Goal: Task Accomplishment & Management: Use online tool/utility

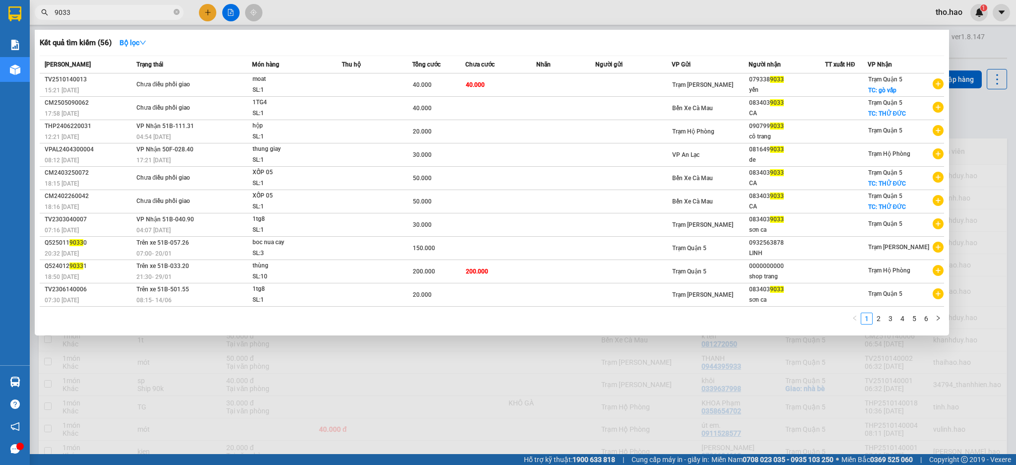
click at [124, 15] on input "9033" at bounding box center [113, 12] width 117 height 11
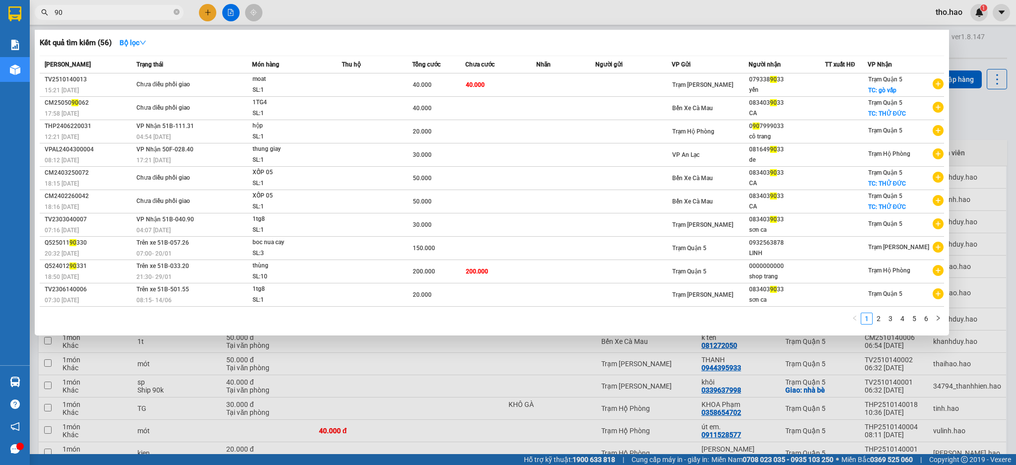
type input "9"
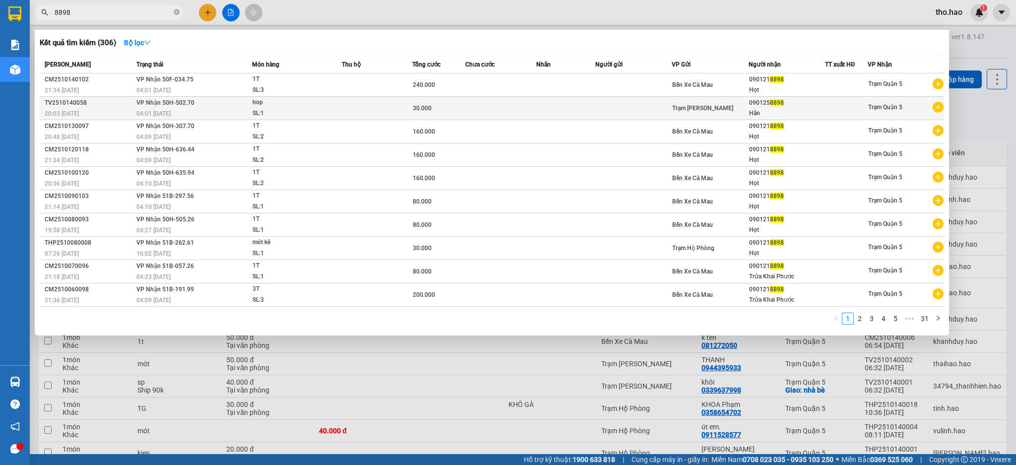
type input "8898"
click at [381, 109] on td at bounding box center [377, 108] width 71 height 23
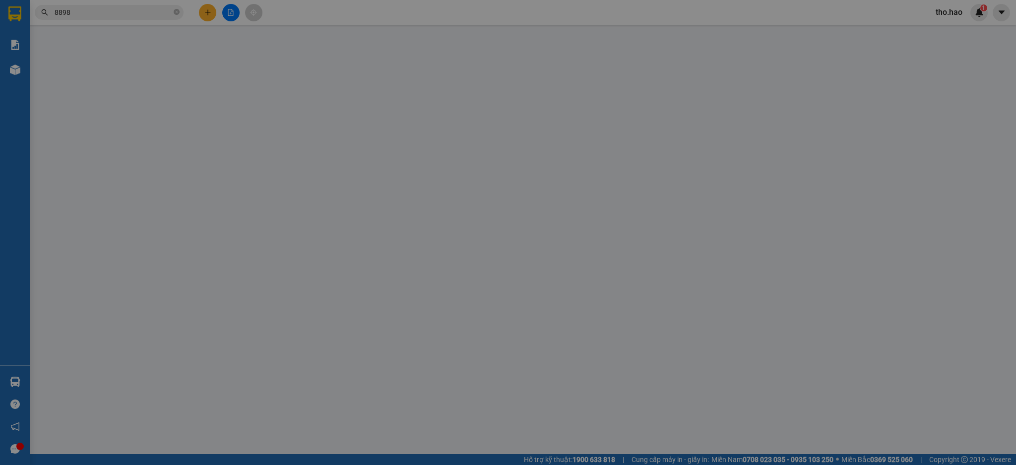
type input "0901258898"
type input "Hân"
type input "30.000"
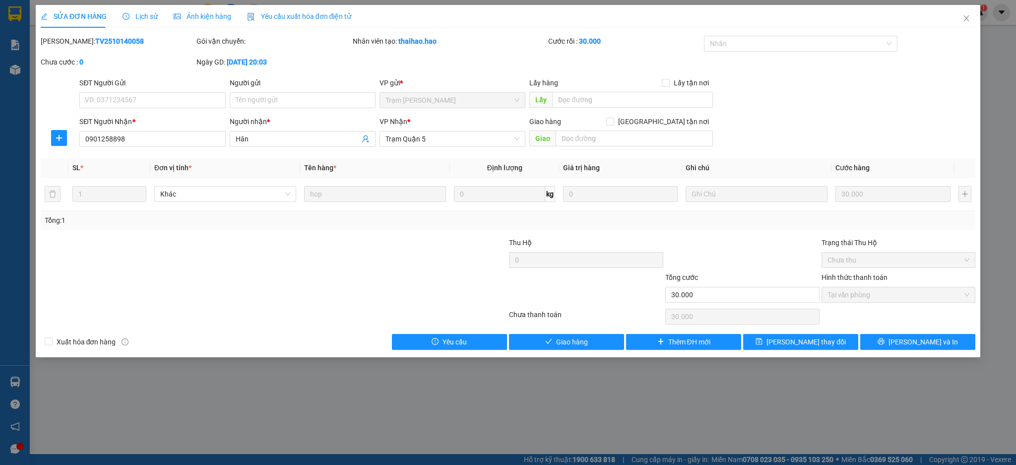
drag, startPoint x: 568, startPoint y: 326, endPoint x: 571, endPoint y: 332, distance: 7.1
click at [571, 332] on div "Total Paid Fee 30.000 Total UnPaid Fee 0 Cash Collection Total Fee Mã ĐH: TV251…" at bounding box center [508, 193] width 935 height 314
click at [572, 341] on span "Giao hàng" at bounding box center [572, 341] width 32 height 11
type input "0"
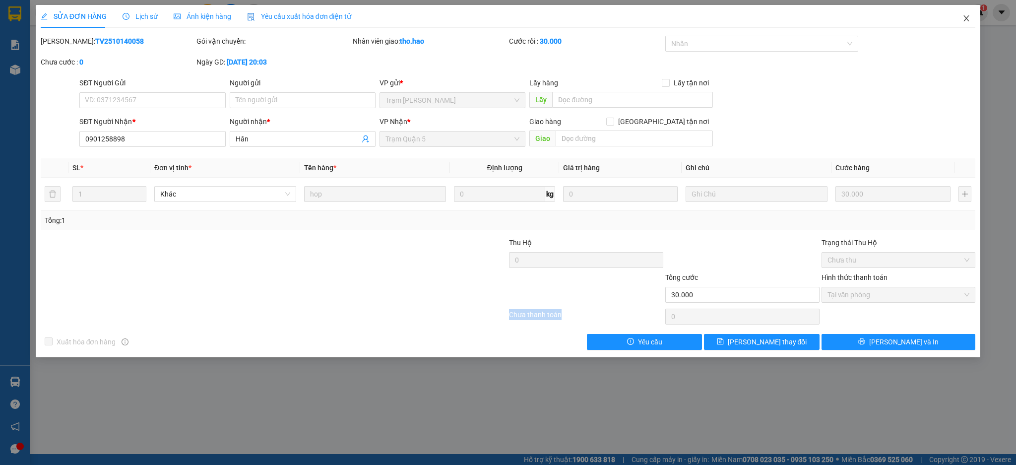
click at [971, 20] on span "Close" at bounding box center [966, 19] width 28 height 28
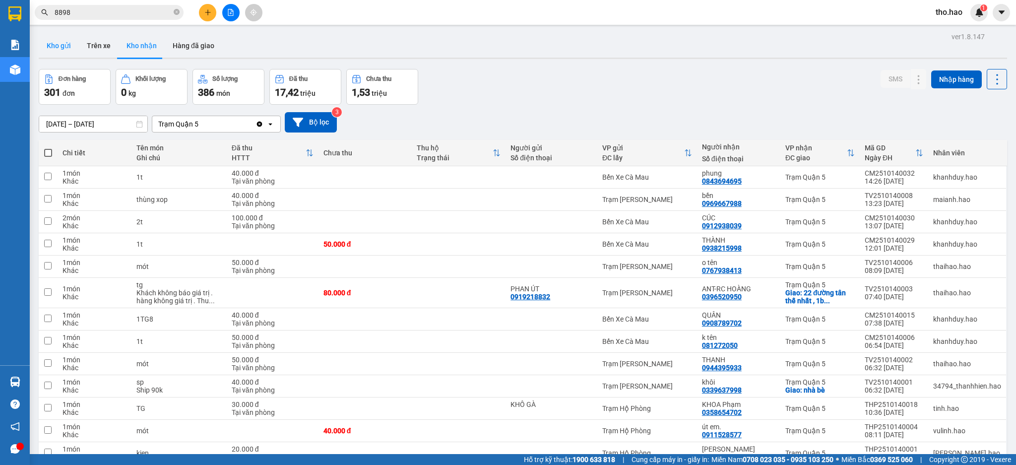
click at [58, 52] on button "Kho gửi" at bounding box center [59, 46] width 40 height 24
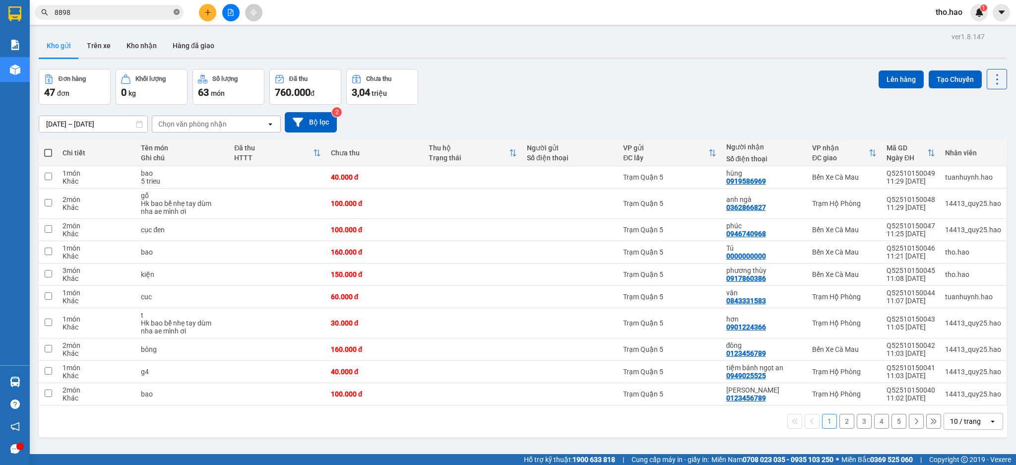
drag, startPoint x: 176, startPoint y: 13, endPoint x: 144, endPoint y: 18, distance: 32.7
click at [176, 12] on icon "close-circle" at bounding box center [177, 12] width 6 height 6
click at [143, 18] on span at bounding box center [109, 12] width 149 height 15
click at [145, 16] on input "text" at bounding box center [113, 12] width 117 height 11
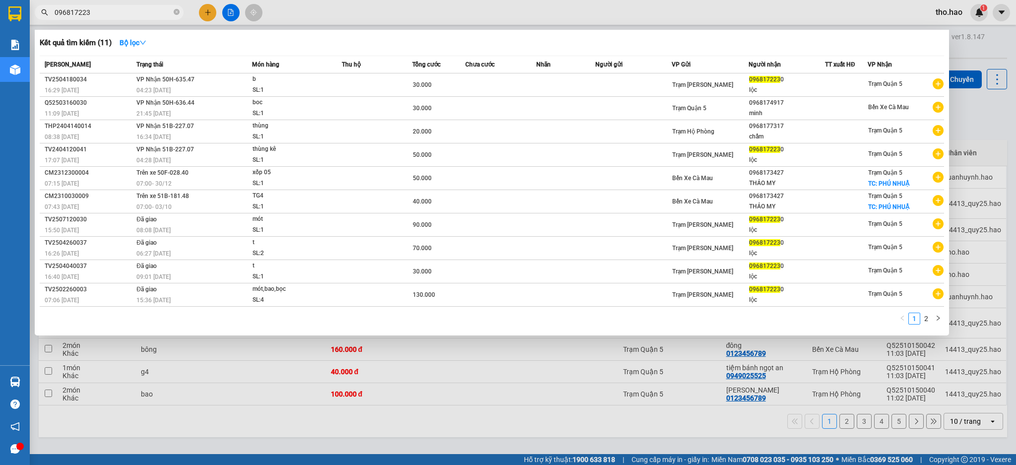
type input "0968172230"
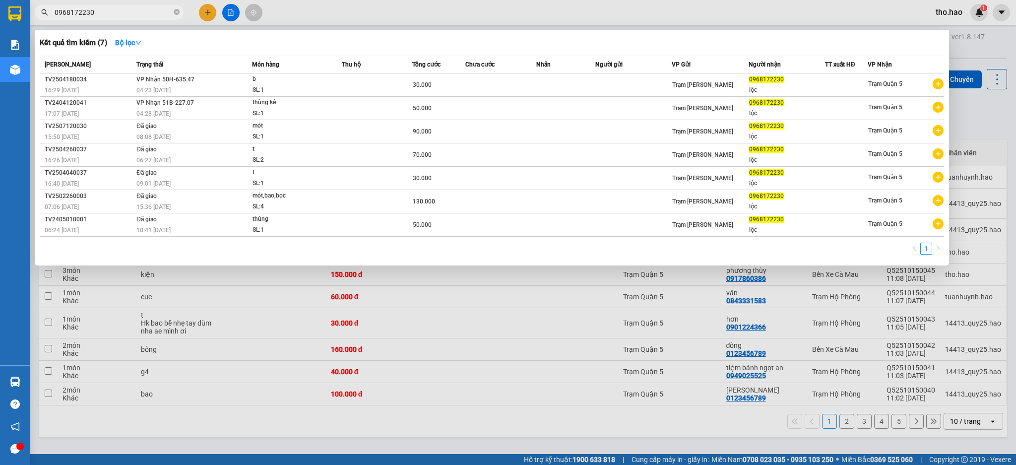
drag, startPoint x: 176, startPoint y: 13, endPoint x: 160, endPoint y: 10, distance: 15.7
click at [175, 13] on icon "close-circle" at bounding box center [177, 12] width 6 height 6
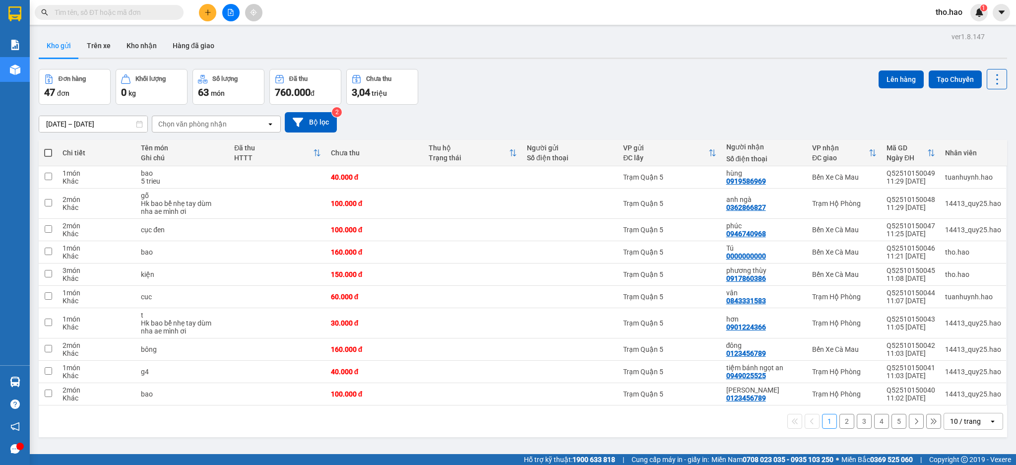
click at [157, 9] on input "text" at bounding box center [113, 12] width 117 height 11
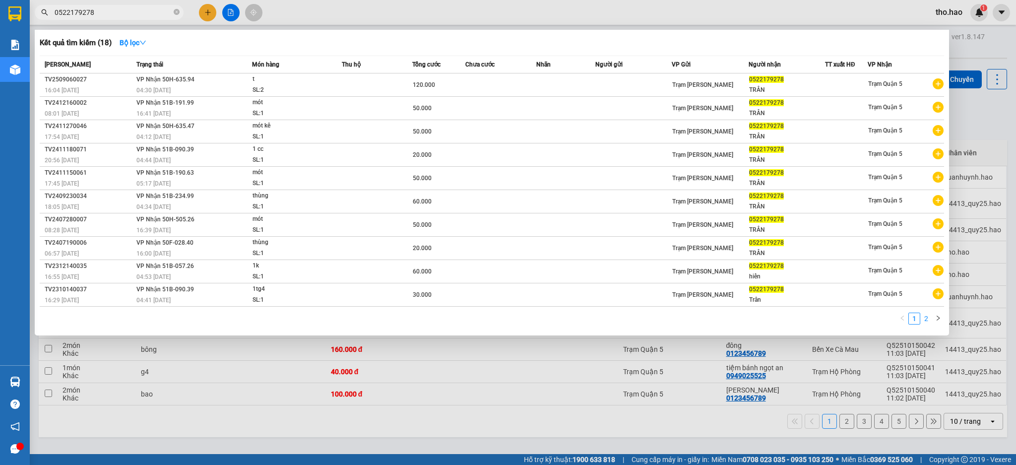
type input "0522179278"
click at [924, 317] on link "2" at bounding box center [925, 318] width 11 height 11
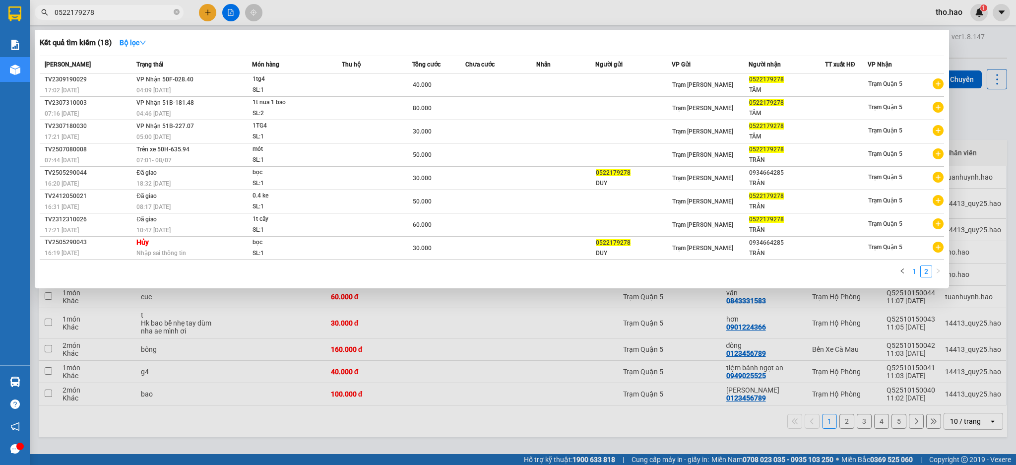
click at [913, 273] on link "1" at bounding box center [914, 271] width 11 height 11
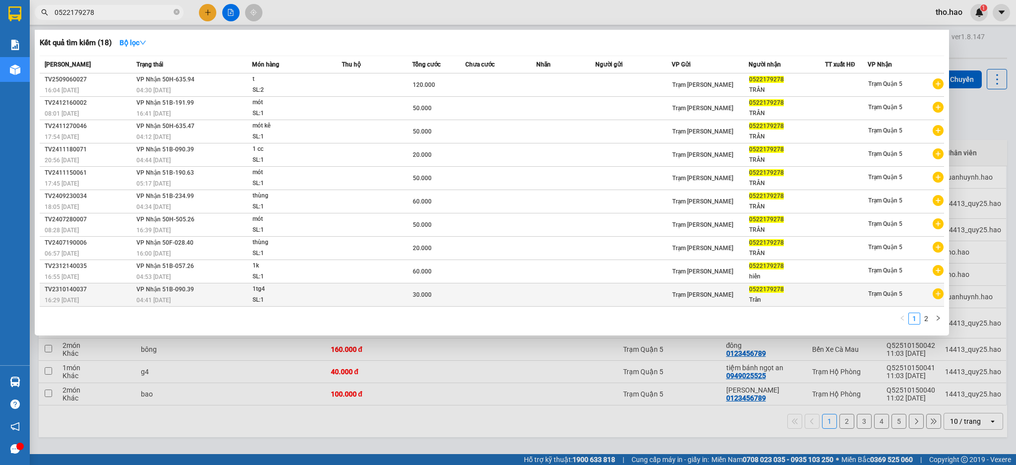
click at [212, 301] on div "04:41 [DATE]" at bounding box center [193, 300] width 115 height 11
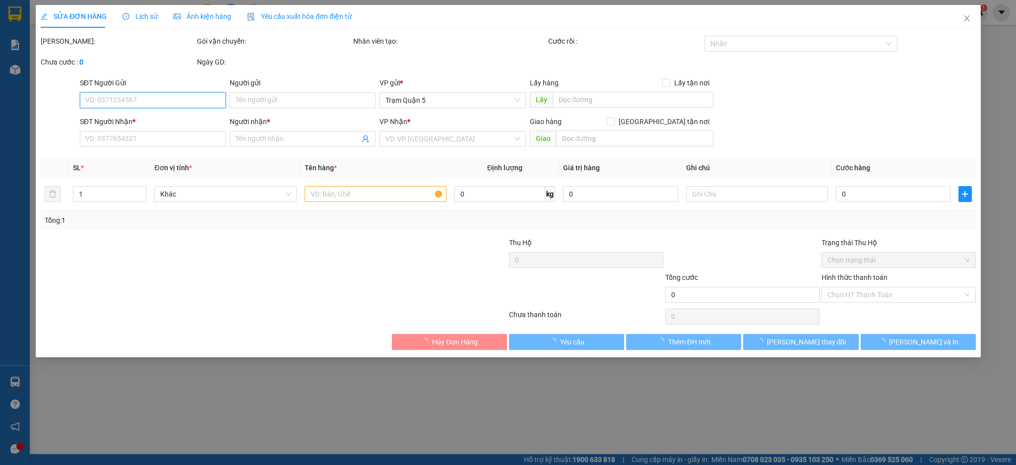
type input "0522179278"
type input "Trân"
type input "30.000"
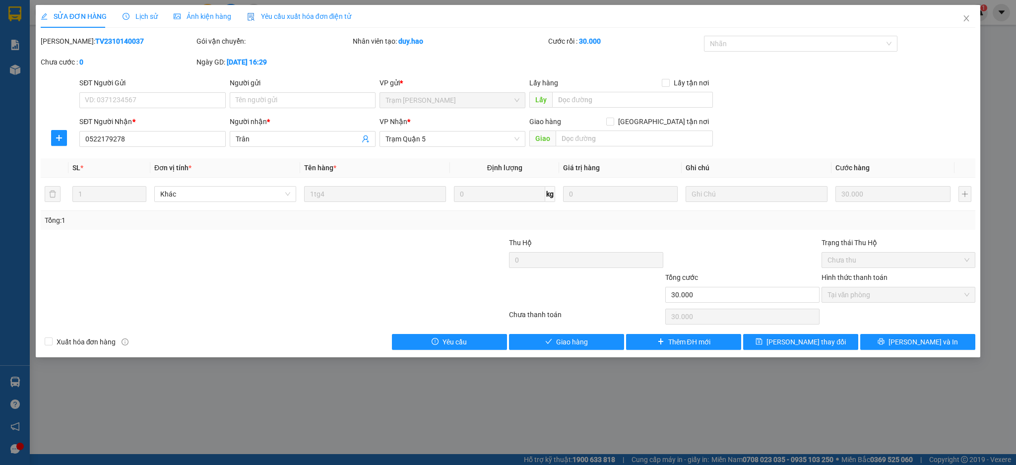
click at [194, 19] on span "Ảnh kiện hàng" at bounding box center [203, 16] width 58 height 8
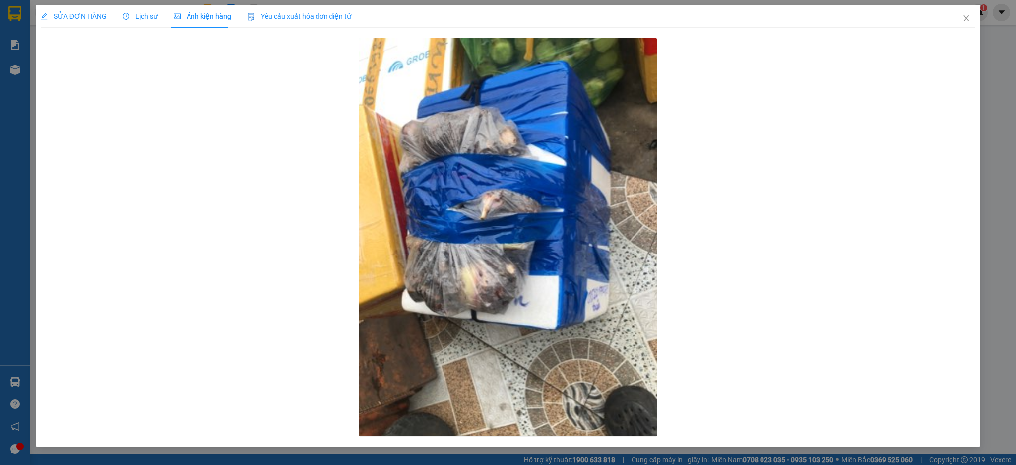
click at [107, 16] on div "SỬA ĐƠN HÀNG Lịch sử Ảnh kiện hàng Yêu cầu xuất hóa đơn điện tử" at bounding box center [196, 16] width 311 height 23
click at [81, 11] on div "SỬA ĐƠN HÀNG" at bounding box center [74, 16] width 66 height 11
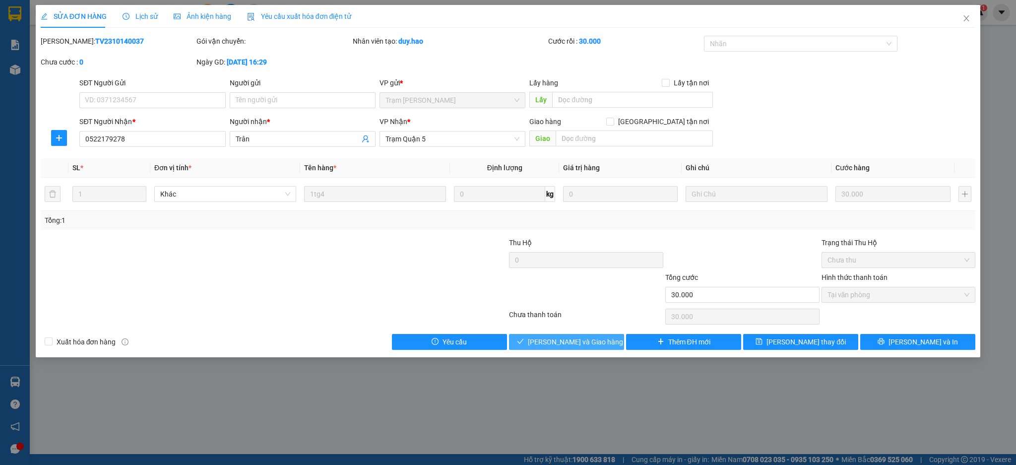
drag, startPoint x: 562, startPoint y: 345, endPoint x: 575, endPoint y: 331, distance: 19.3
click at [562, 344] on span "[PERSON_NAME] và Giao hàng" at bounding box center [575, 341] width 95 height 11
type input "0"
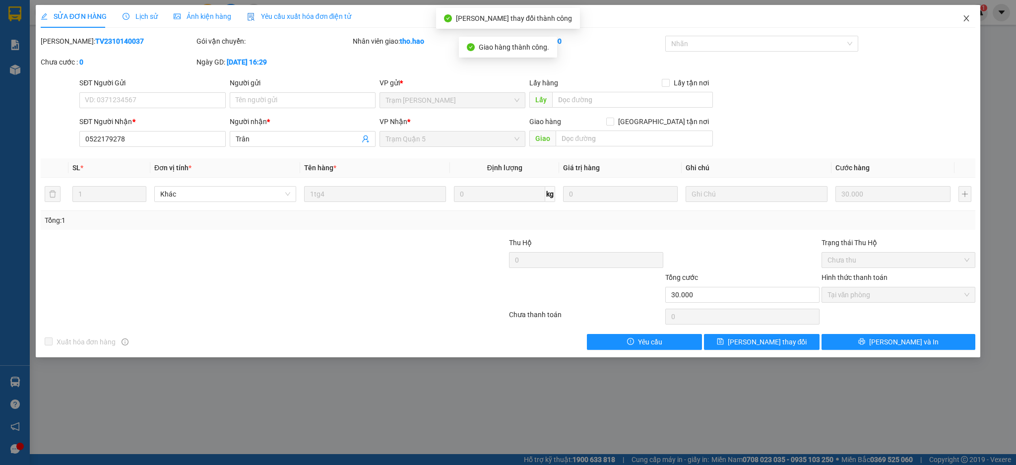
drag, startPoint x: 965, startPoint y: 12, endPoint x: 966, endPoint y: 43, distance: 30.3
click at [966, 43] on div "SỬA ĐƠN HÀNG Lịch sử Ảnh kiện hàng Yêu cầu xuất hóa đơn điện tử Total Paid Fee …" at bounding box center [508, 181] width 945 height 352
click at [200, 14] on span "Ảnh kiện hàng" at bounding box center [203, 16] width 58 height 8
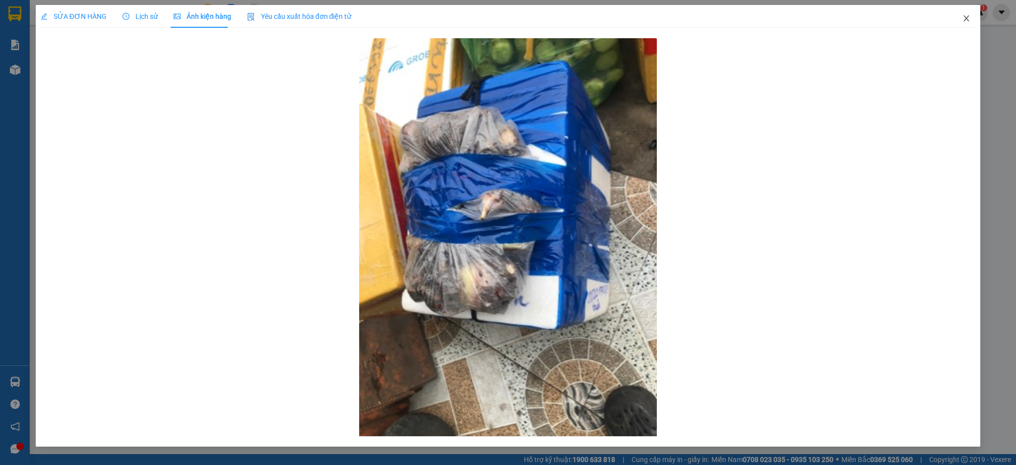
click at [961, 26] on span "Close" at bounding box center [966, 19] width 28 height 28
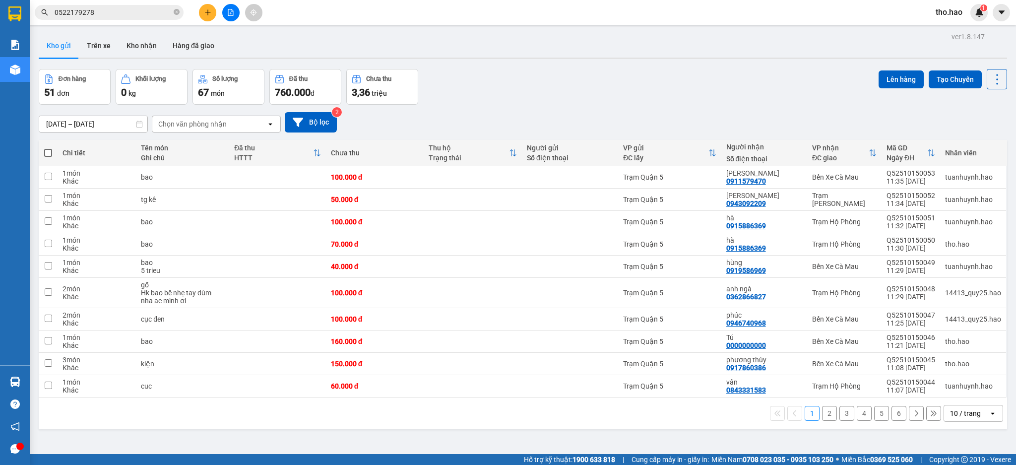
click at [154, 9] on input "0522179278" at bounding box center [113, 12] width 117 height 11
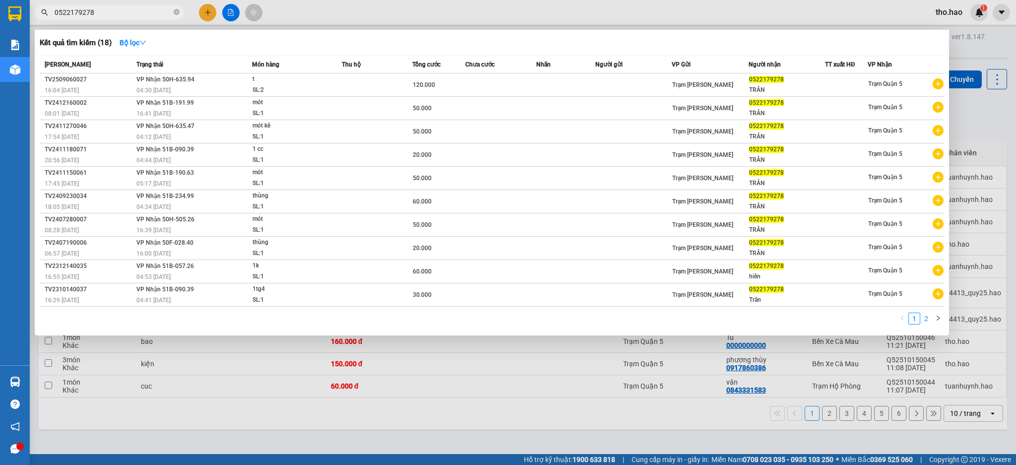
click at [925, 320] on link "2" at bounding box center [925, 318] width 11 height 11
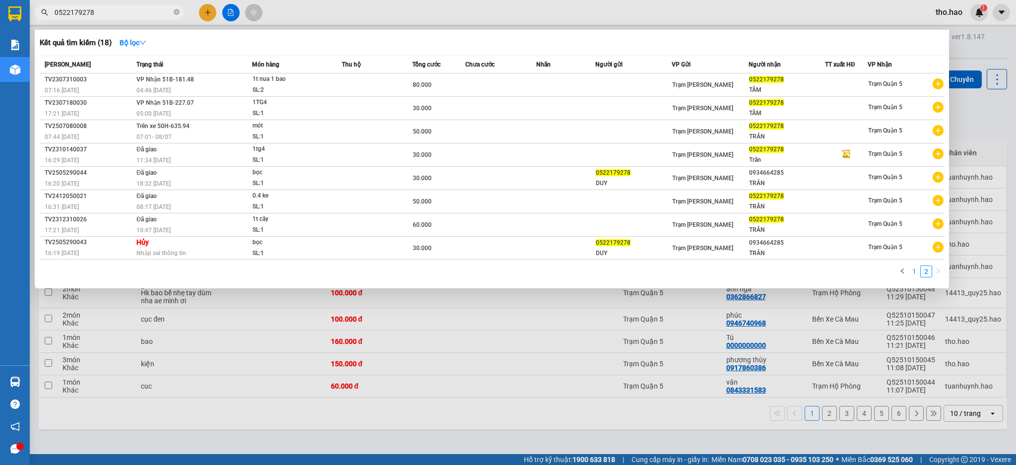
click at [919, 270] on link "1" at bounding box center [914, 271] width 11 height 11
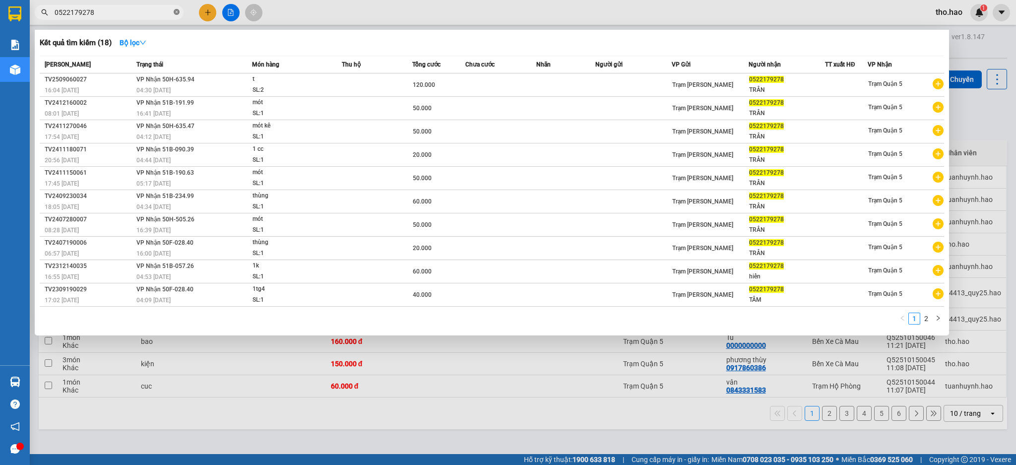
click at [174, 10] on span "0522179278" at bounding box center [109, 12] width 149 height 15
click at [175, 10] on icon "close-circle" at bounding box center [177, 12] width 6 height 6
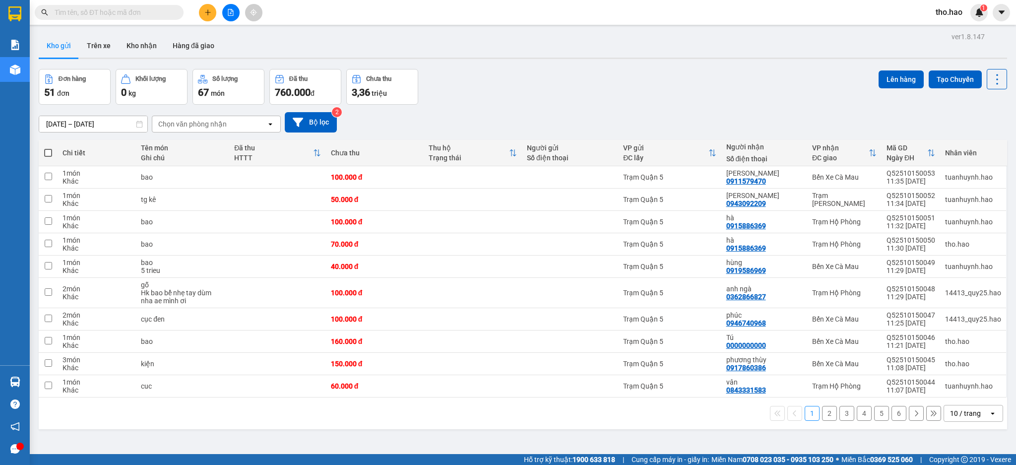
click at [163, 12] on input "text" at bounding box center [113, 12] width 117 height 11
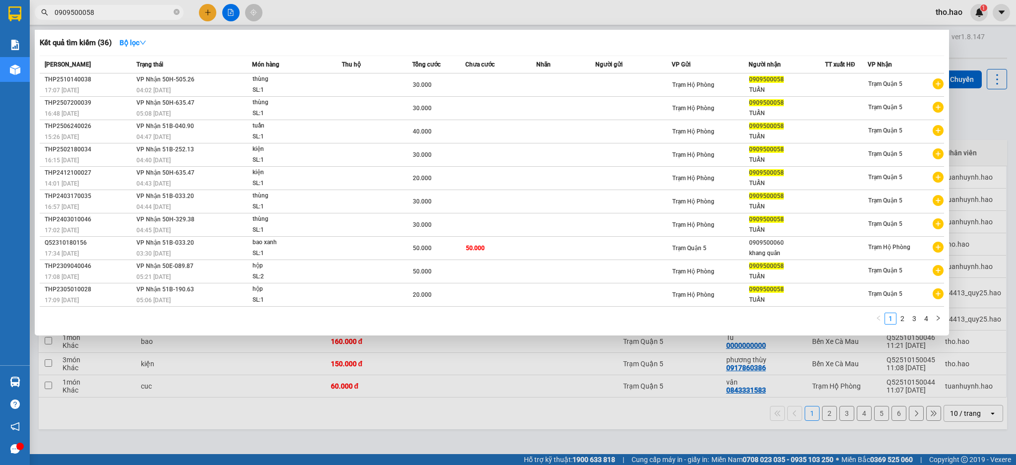
type input "0909500058"
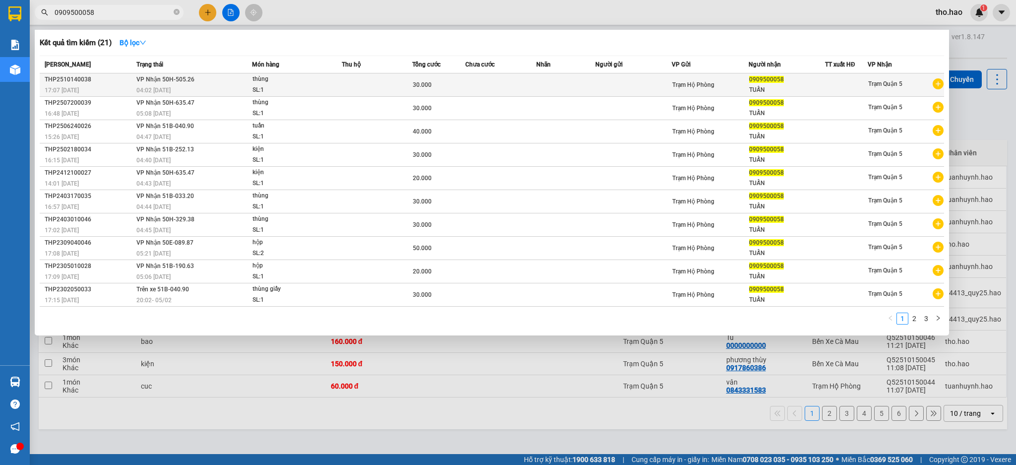
click at [308, 82] on div "thùng" at bounding box center [289, 79] width 74 height 11
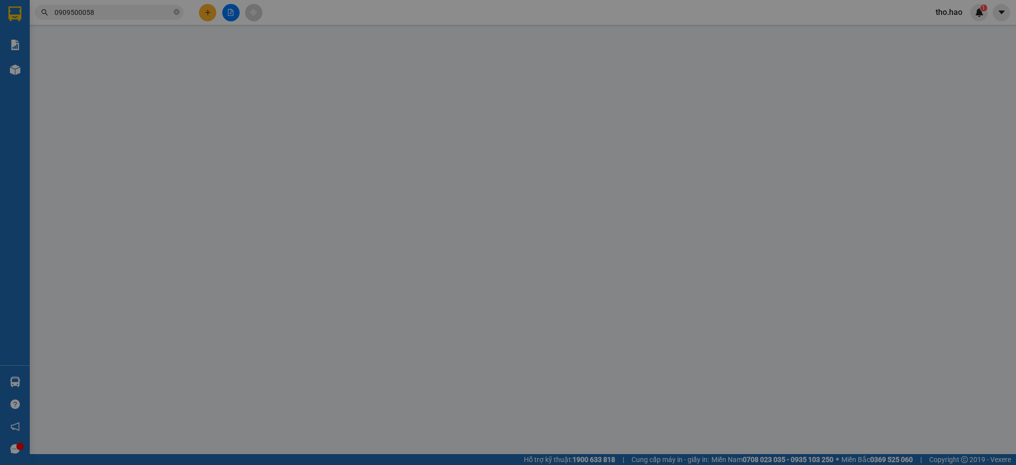
type input "0909500058"
type input "TUẤN"
type input "30.000"
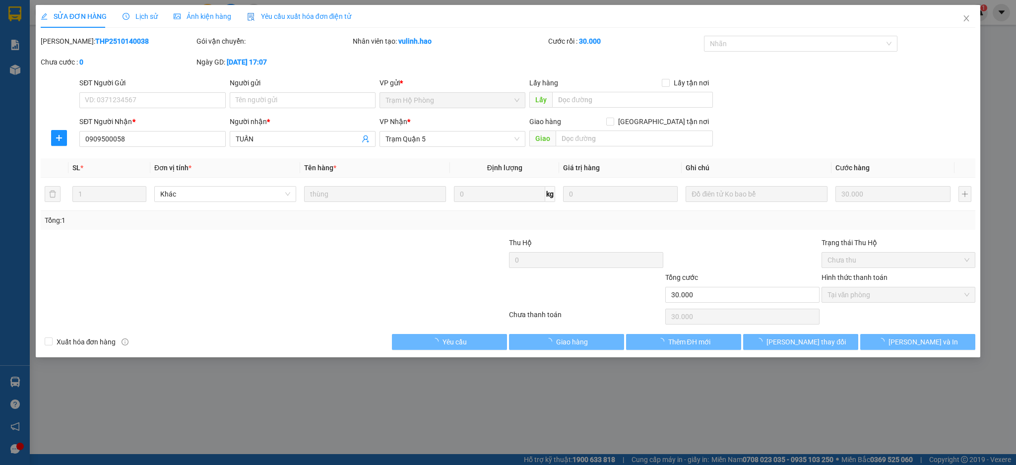
click at [208, 20] on div "Ảnh kiện hàng" at bounding box center [203, 16] width 58 height 11
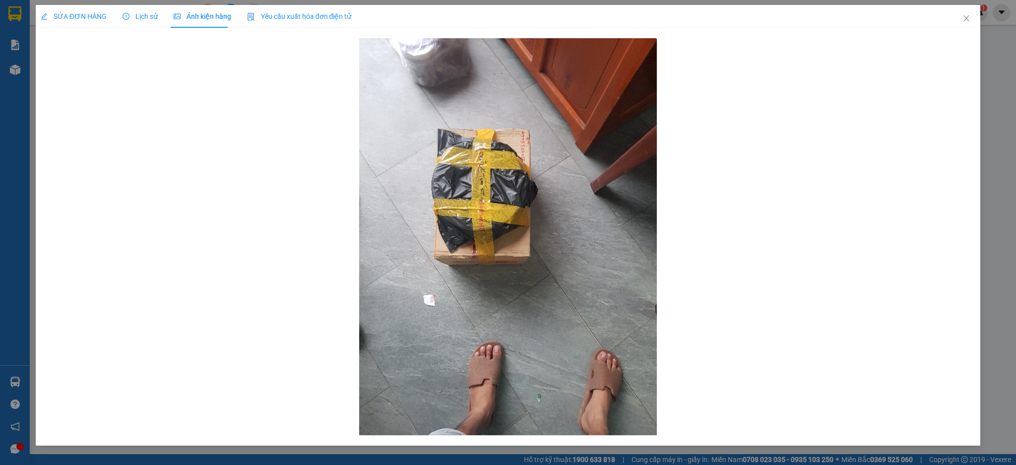
click at [79, 19] on span "SỬA ĐƠN HÀNG" at bounding box center [74, 16] width 66 height 8
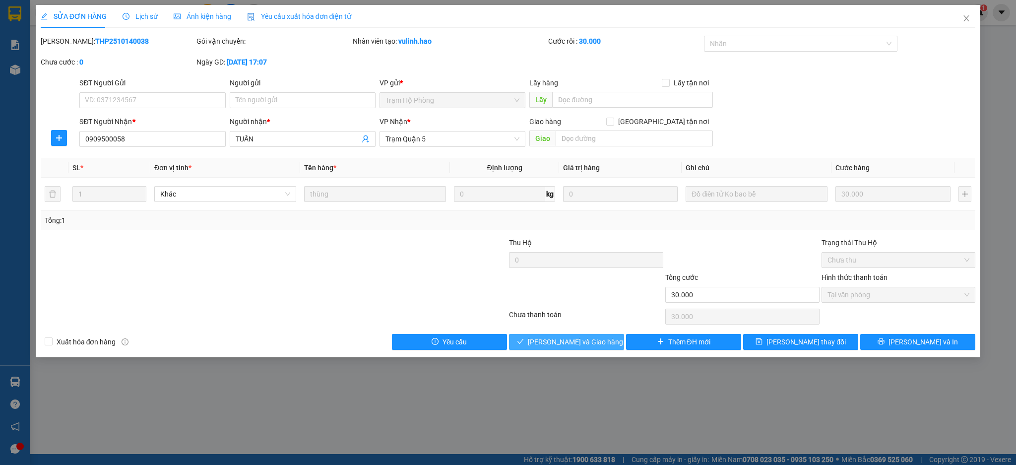
drag, startPoint x: 543, startPoint y: 340, endPoint x: 546, endPoint y: 320, distance: 20.5
click at [542, 332] on div "Total Paid Fee 30.000 Total UnPaid Fee 0 Cash Collection Total Fee Mã ĐH: THP25…" at bounding box center [508, 193] width 935 height 314
drag, startPoint x: 974, startPoint y: 14, endPoint x: 501, endPoint y: 23, distance: 473.2
click at [974, 16] on span "Close" at bounding box center [966, 19] width 28 height 28
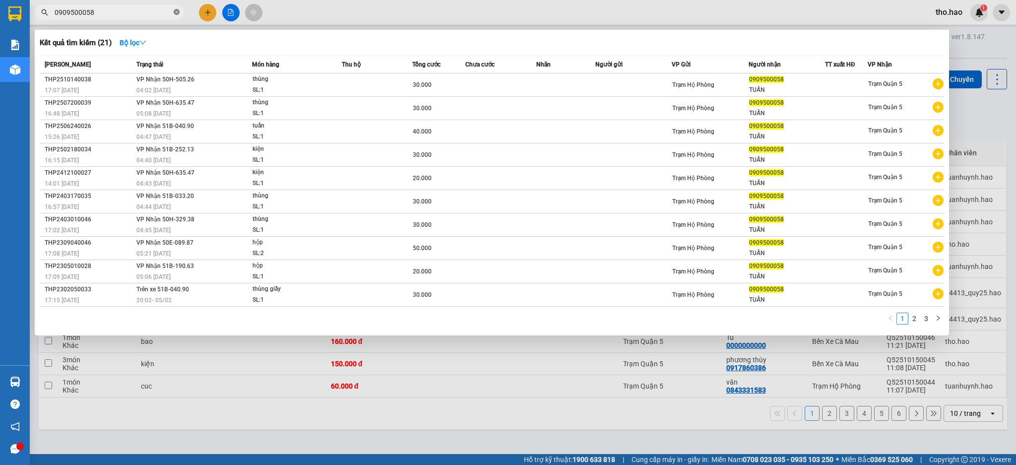
click at [176, 11] on icon "close-circle" at bounding box center [177, 12] width 6 height 6
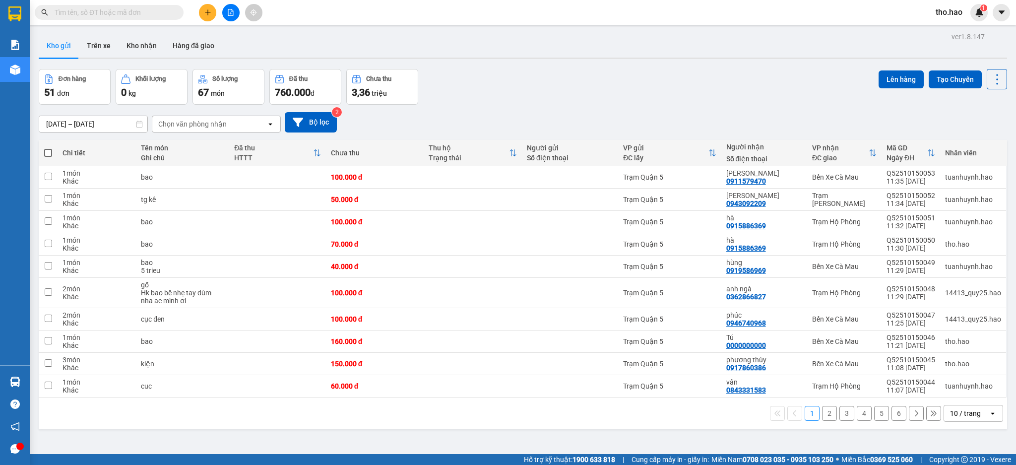
click at [167, 10] on input "text" at bounding box center [113, 12] width 117 height 11
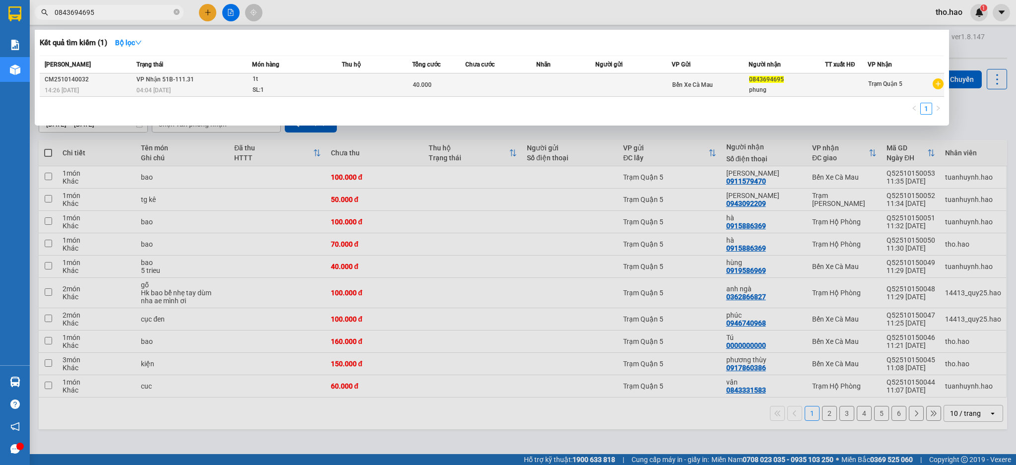
type input "0843694695"
click at [281, 86] on div "SL: 1" at bounding box center [289, 90] width 74 height 11
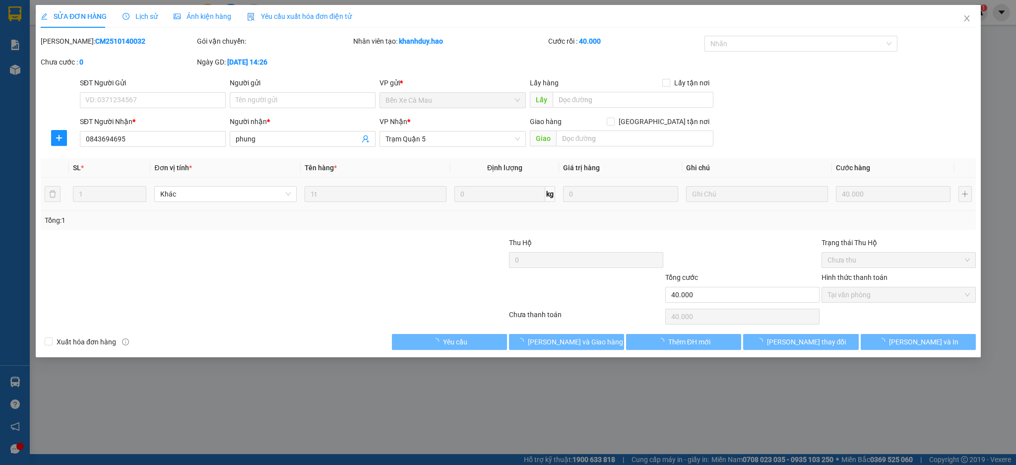
type input "0843694695"
type input "phung"
type input "40.000"
click at [193, 19] on span "Ảnh kiện hàng" at bounding box center [203, 16] width 58 height 8
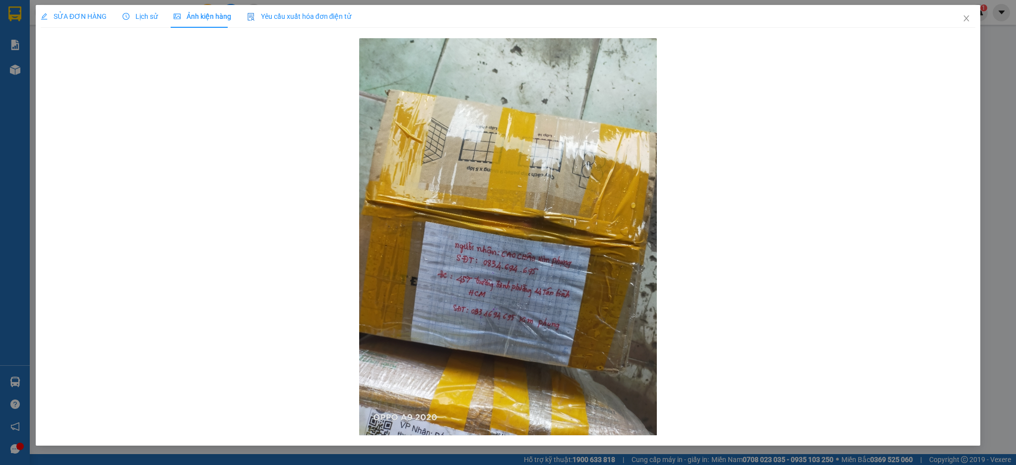
click at [80, 12] on span "SỬA ĐƠN HÀNG" at bounding box center [74, 16] width 66 height 8
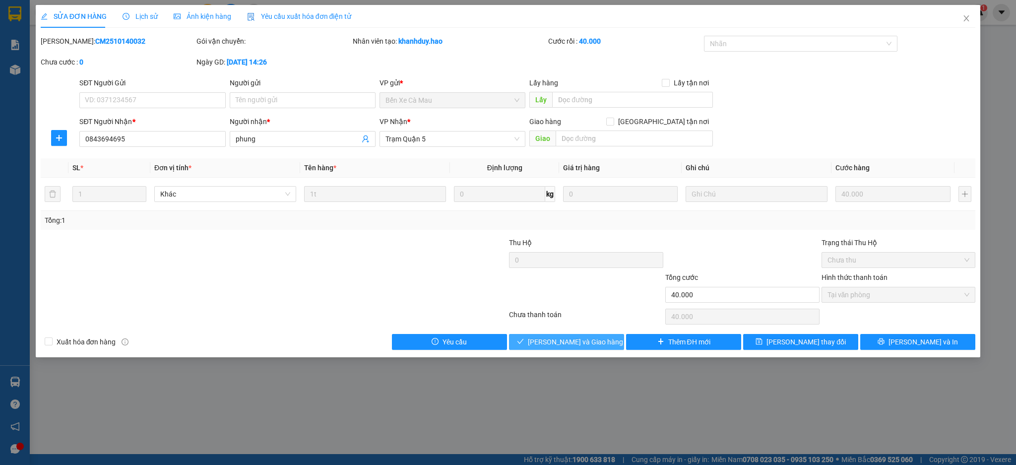
click at [546, 338] on span "[PERSON_NAME] và Giao hàng" at bounding box center [575, 341] width 95 height 11
type input "0"
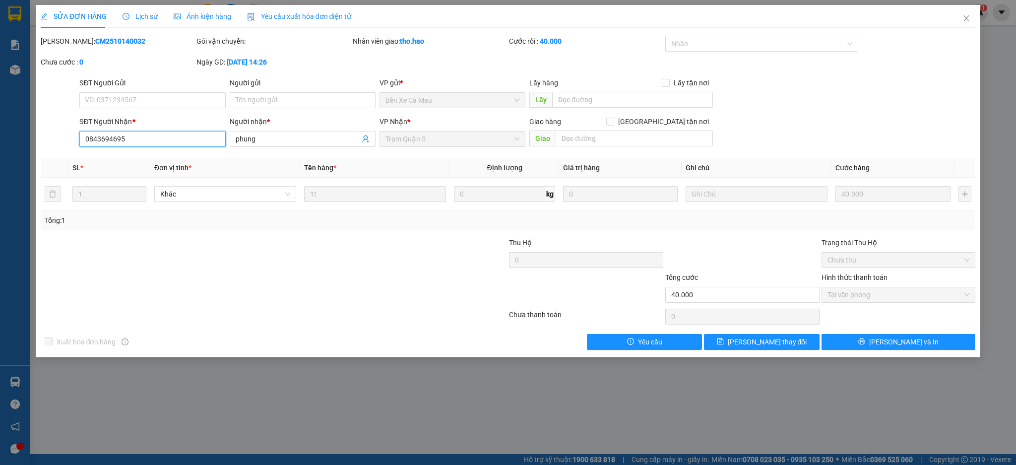
click at [101, 140] on input "0843694695" at bounding box center [152, 139] width 146 height 16
type input "0834694695"
click at [776, 346] on span "[PERSON_NAME] thay đổi" at bounding box center [767, 341] width 79 height 11
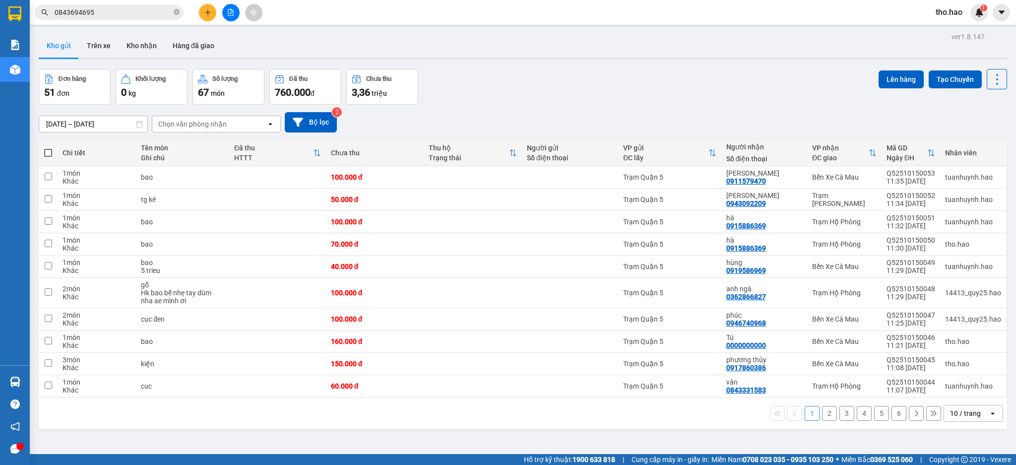
click at [172, 12] on span "0843694695" at bounding box center [109, 12] width 149 height 15
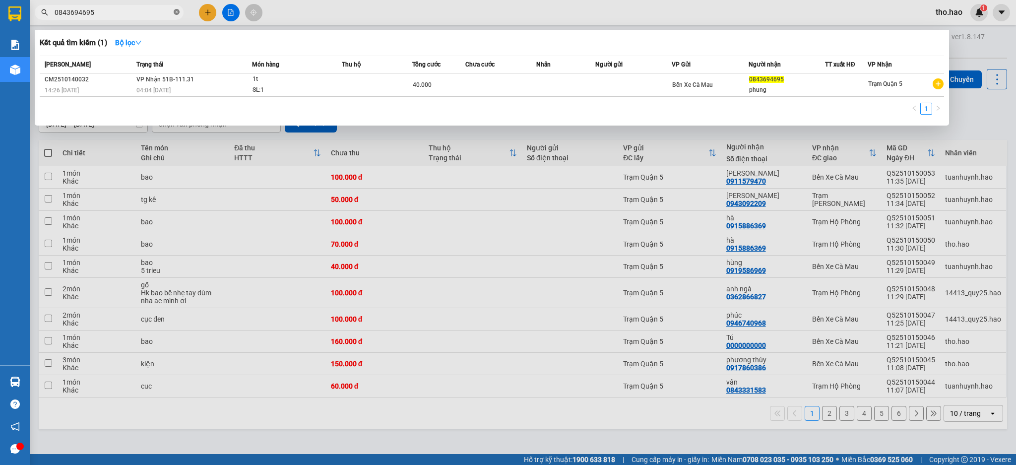
click at [175, 12] on icon "close-circle" at bounding box center [177, 12] width 6 height 6
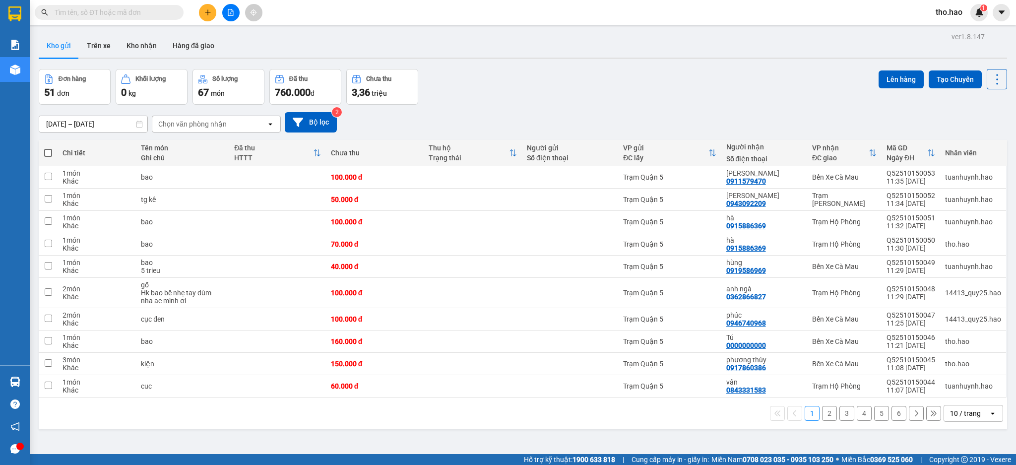
click at [101, 6] on span at bounding box center [109, 12] width 149 height 15
click at [107, 9] on input "text" at bounding box center [113, 12] width 117 height 11
type input "0"
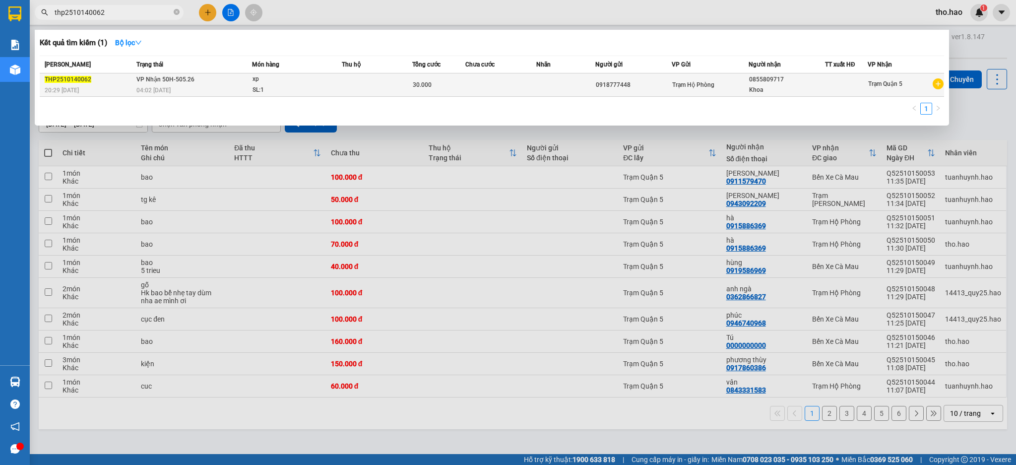
type input "thp2510140062"
click at [354, 82] on td at bounding box center [377, 84] width 71 height 23
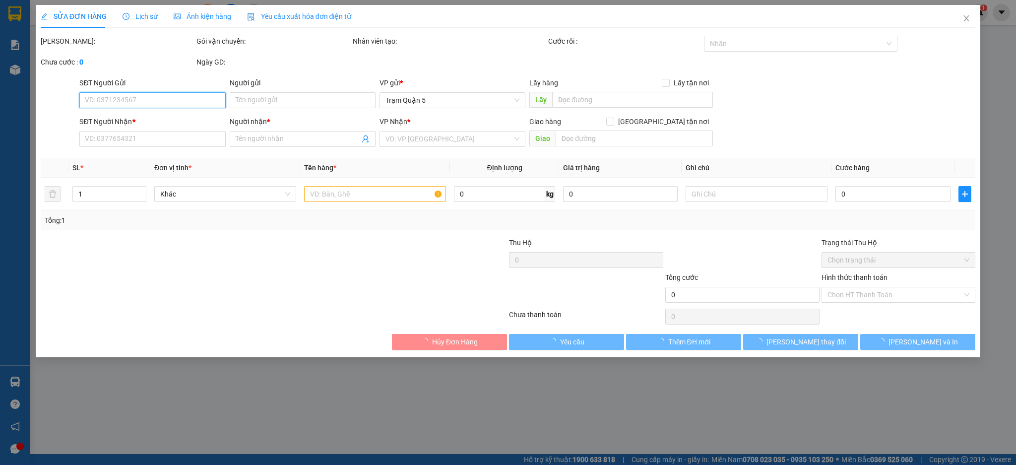
type input "0918777448"
type input "0855809717"
type input "Khoa"
type input "30.000"
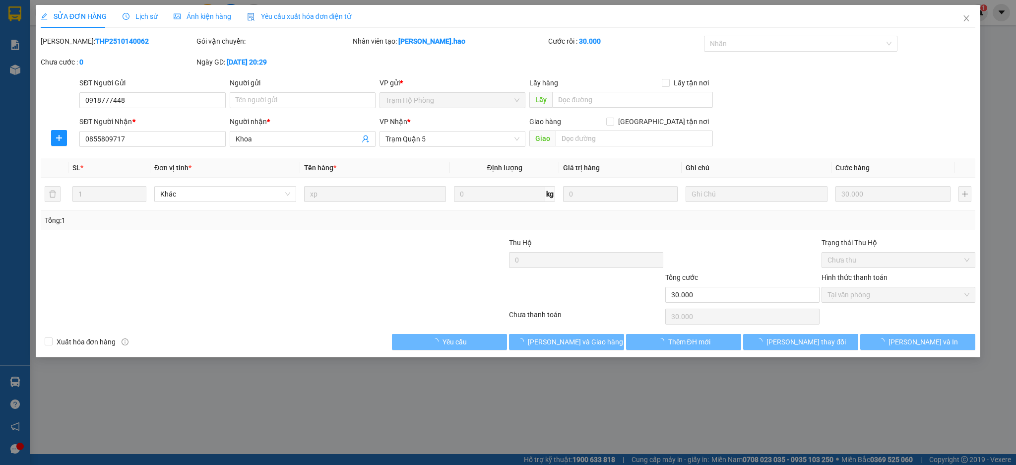
click at [212, 13] on span "Ảnh kiện hàng" at bounding box center [203, 16] width 58 height 8
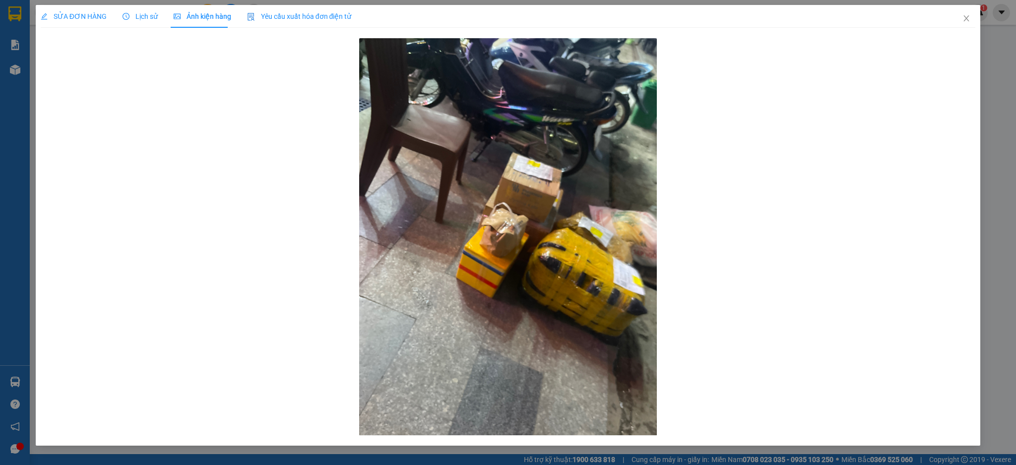
click at [73, 8] on div "SỬA ĐƠN HÀNG" at bounding box center [74, 16] width 66 height 23
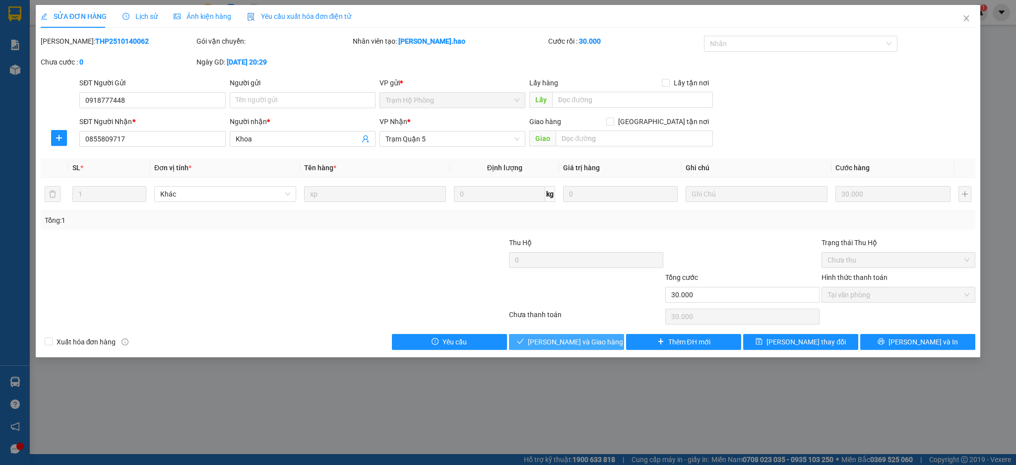
click at [532, 339] on button "[PERSON_NAME] và Giao hàng" at bounding box center [566, 342] width 115 height 16
type input "0"
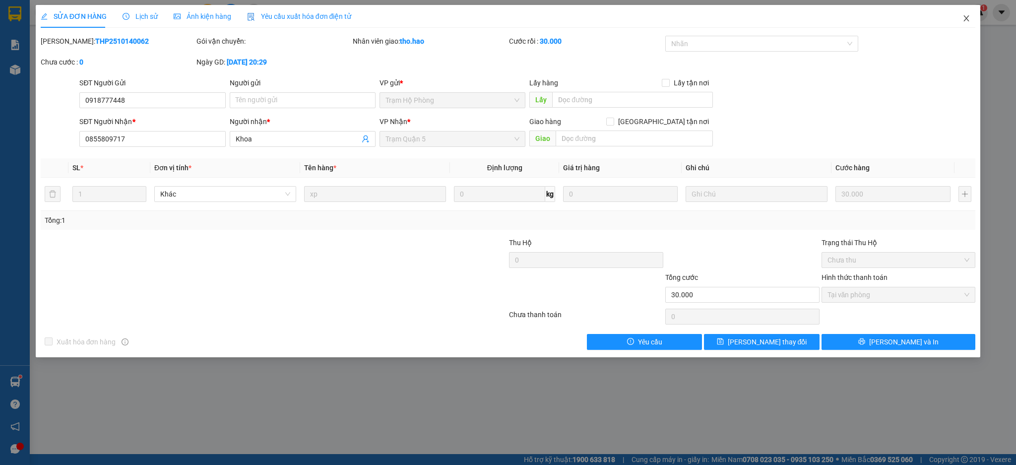
click at [966, 18] on icon "close" at bounding box center [966, 18] width 8 height 8
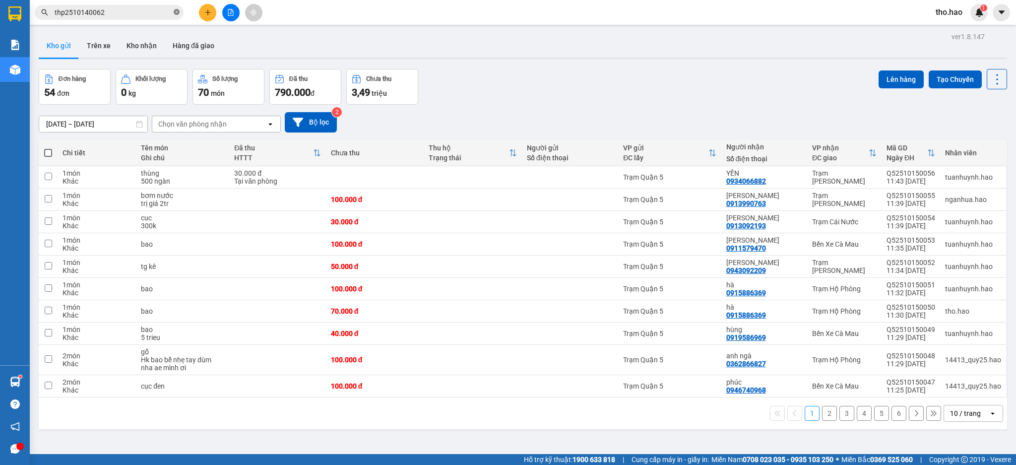
click at [177, 9] on icon "close-circle" at bounding box center [177, 12] width 6 height 6
click at [110, 20] on div "Kết quả tìm kiếm ( 1 ) Bộ lọc Mã ĐH Trạng thái Món hàng Thu hộ Tổng cước Chưa c…" at bounding box center [96, 12] width 193 height 17
click at [110, 15] on input "text" at bounding box center [113, 12] width 117 height 11
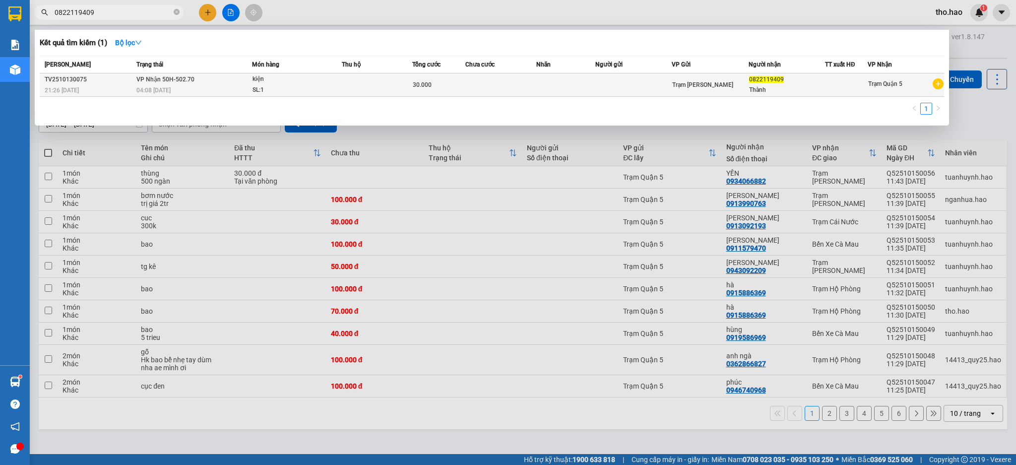
type input "0822119409"
click at [254, 84] on div "kiện" at bounding box center [289, 79] width 74 height 11
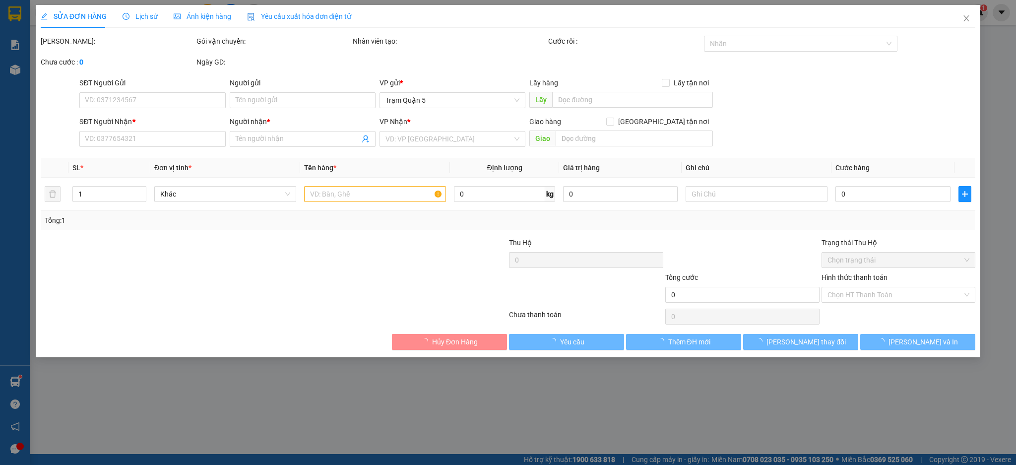
click at [211, 17] on span "Ảnh kiện hàng" at bounding box center [203, 16] width 58 height 8
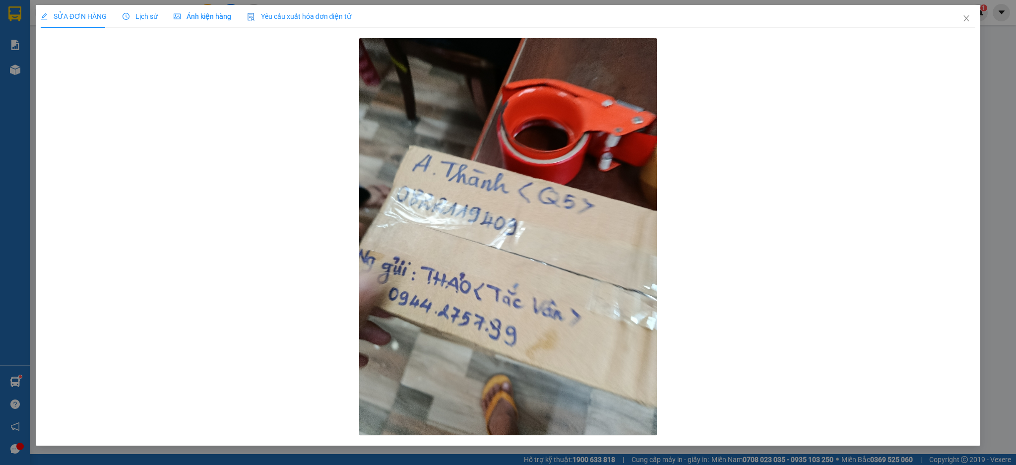
type input "0822119409"
type input "Thành"
type input "30.000"
click at [52, 9] on div "SỬA ĐƠN HÀNG" at bounding box center [74, 16] width 66 height 23
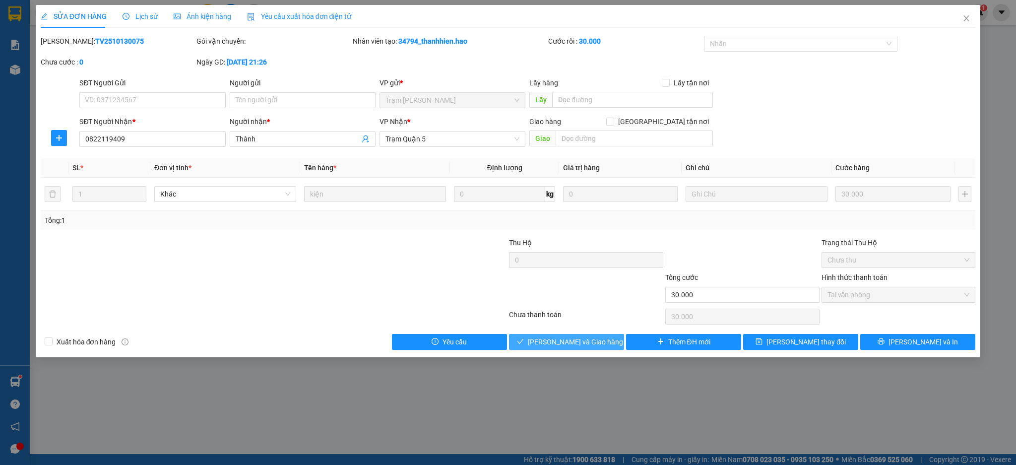
drag, startPoint x: 577, startPoint y: 342, endPoint x: 608, endPoint y: 384, distance: 52.5
click at [577, 341] on span "[PERSON_NAME] và Giao hàng" at bounding box center [575, 341] width 95 height 11
type input "0"
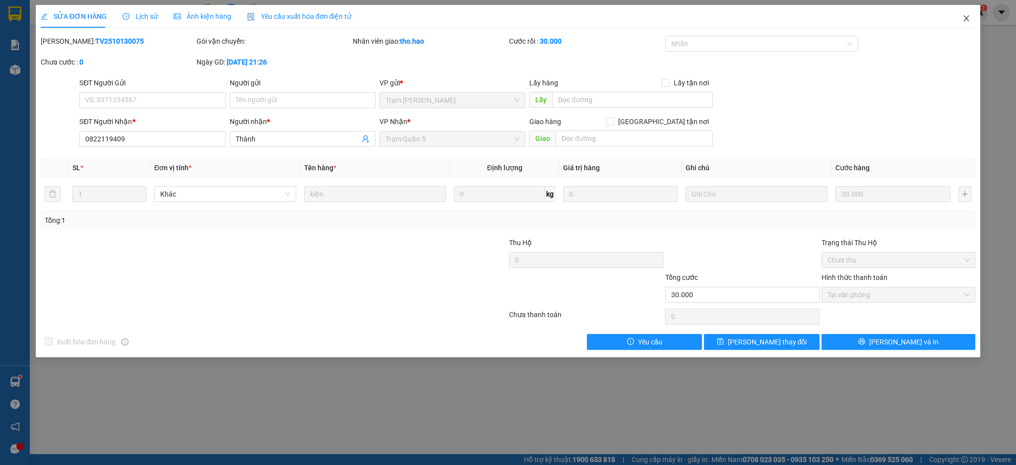
click at [969, 27] on span "Close" at bounding box center [966, 19] width 28 height 28
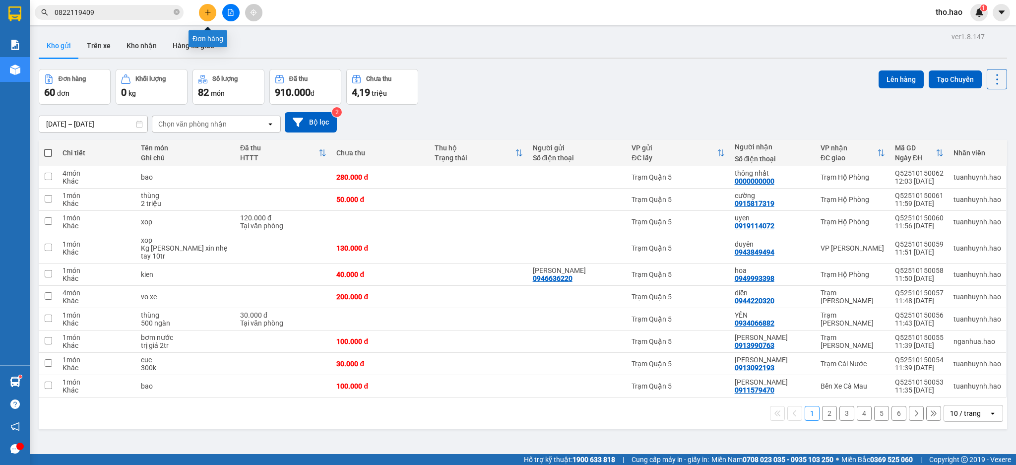
click at [205, 13] on icon "plus" at bounding box center [207, 12] width 7 height 7
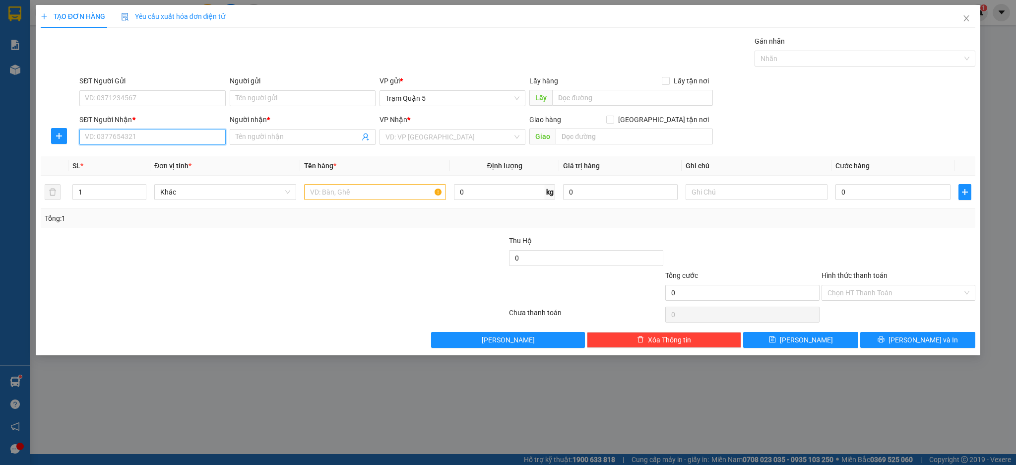
click at [144, 138] on input "SĐT Người Nhận *" at bounding box center [152, 137] width 146 height 16
type input "0919115541"
click at [196, 156] on div "0919115541 - cô điệp" at bounding box center [152, 156] width 134 height 11
type input "cô điệp"
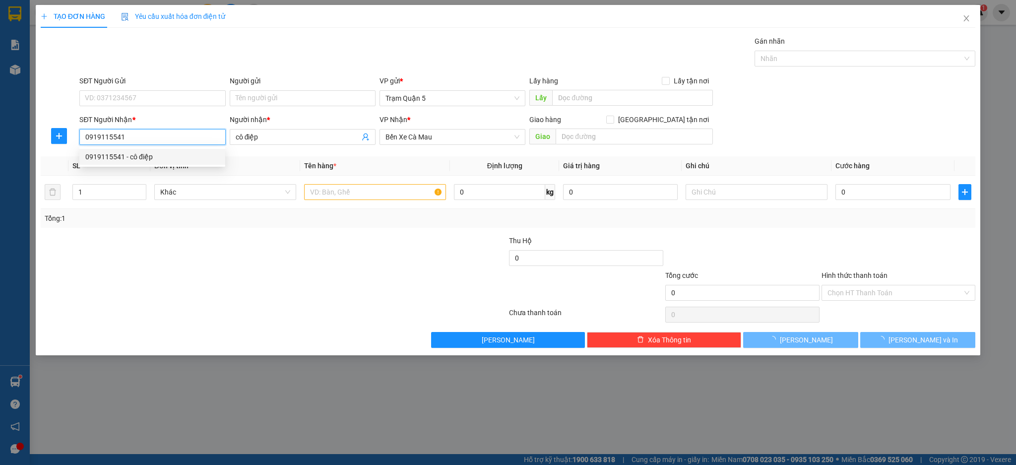
type input "30.000"
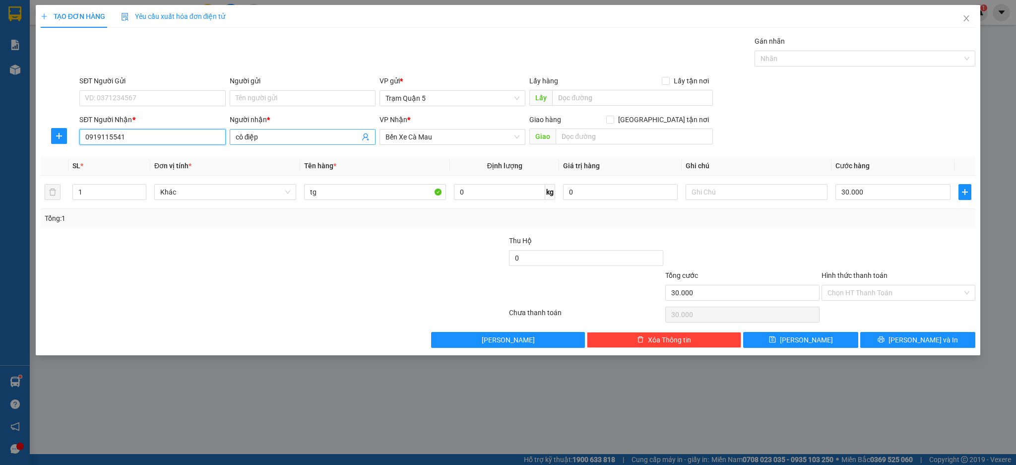
type input "0919115541"
click at [342, 135] on input "cô điệp" at bounding box center [298, 136] width 124 height 11
type input "c"
click at [294, 141] on input "duw" at bounding box center [298, 136] width 124 height 11
type input "d"
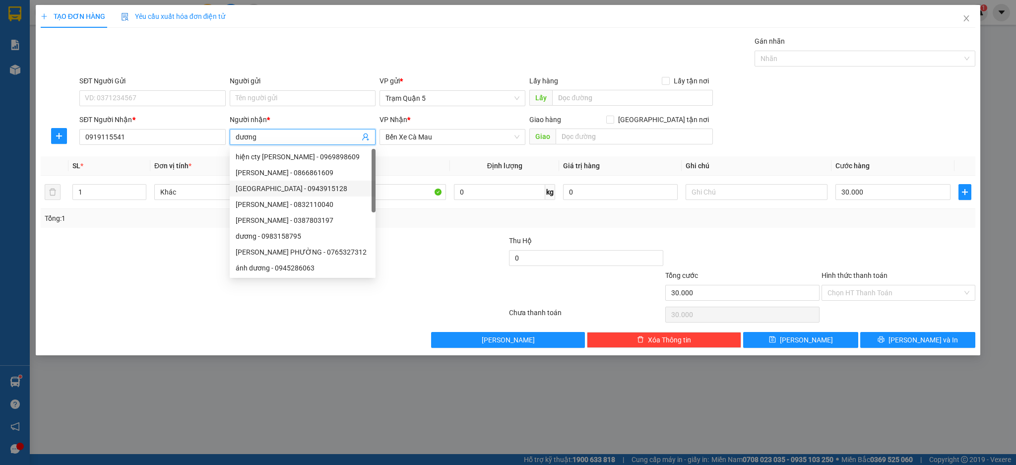
type input "dương"
click at [792, 237] on div at bounding box center [742, 252] width 156 height 35
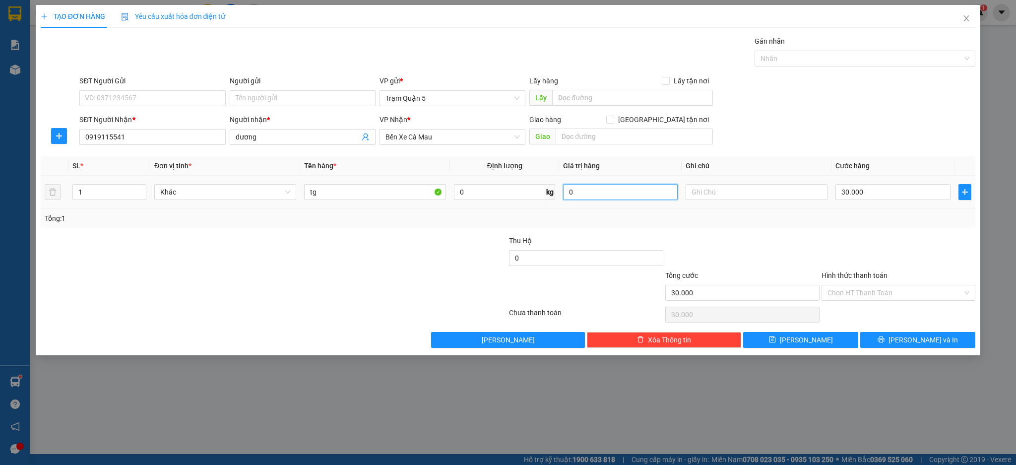
click at [605, 193] on input "0" at bounding box center [620, 192] width 115 height 16
type input "3.000.000"
click at [614, 207] on td "3.000.000" at bounding box center [620, 192] width 122 height 33
click at [884, 340] on icon "printer" at bounding box center [880, 339] width 7 height 7
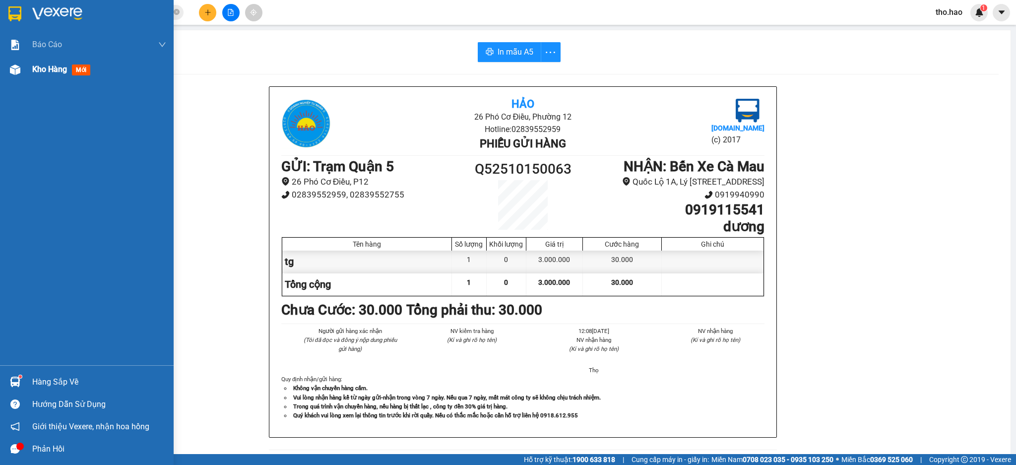
click at [68, 67] on div "Kho hàng mới" at bounding box center [63, 69] width 62 height 12
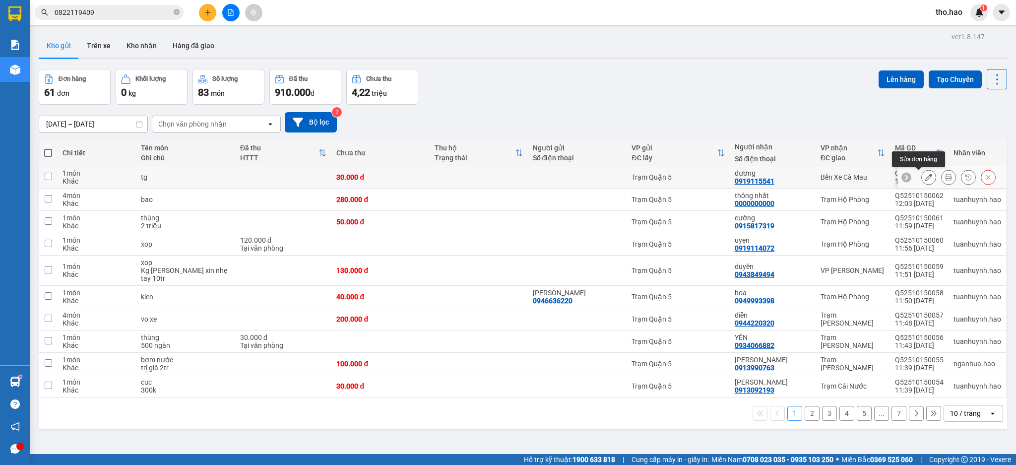
click at [925, 179] on icon at bounding box center [928, 177] width 7 height 7
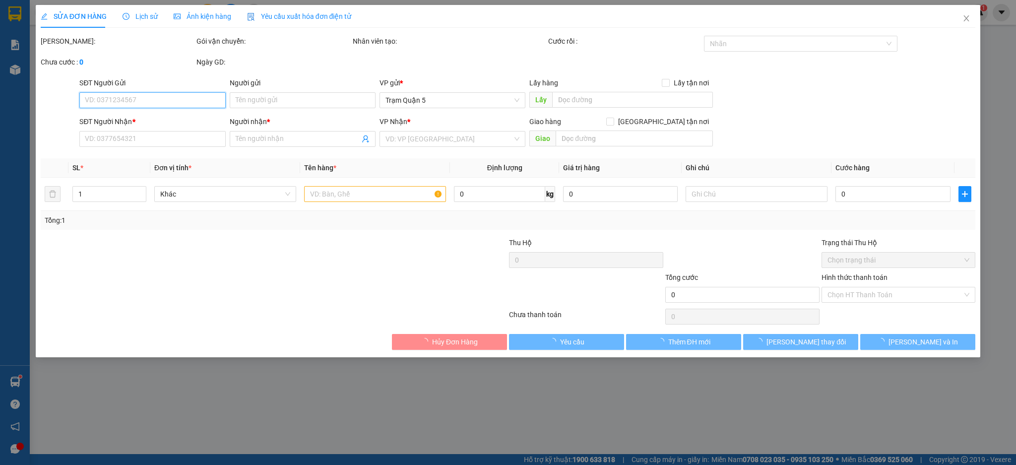
type input "0919115541"
type input "dương"
type input "30.000"
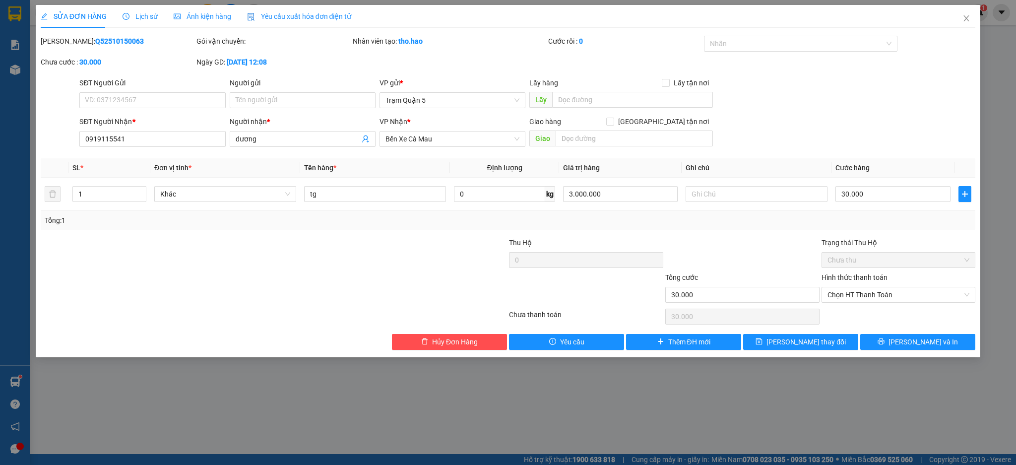
click at [300, 15] on span "Yêu cầu xuất hóa đơn điện tử" at bounding box center [299, 16] width 105 height 8
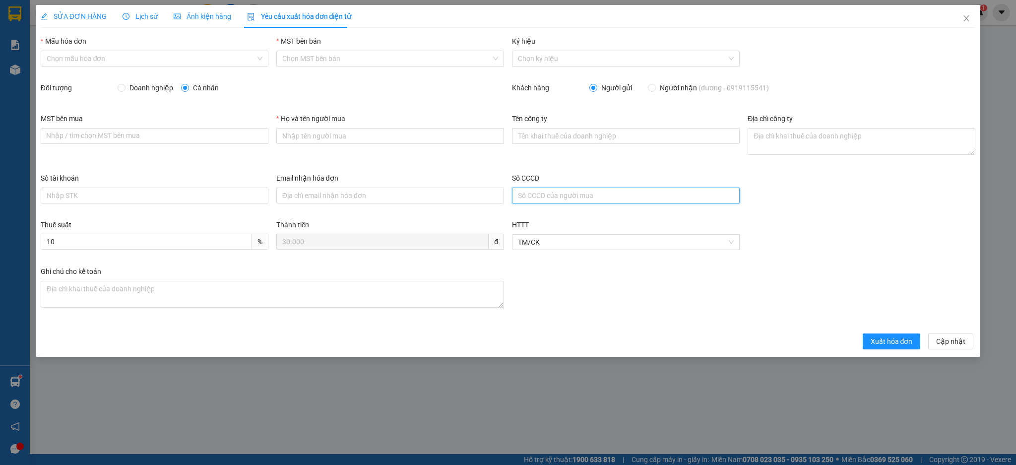
click at [552, 192] on input "Số CCCD" at bounding box center [626, 195] width 228 height 16
click at [149, 194] on input "Số tài khoản" at bounding box center [155, 195] width 228 height 16
click at [191, 197] on input "Số tài khoản" at bounding box center [155, 195] width 228 height 16
click at [328, 194] on input "Email nhận hóa đơn" at bounding box center [390, 195] width 228 height 16
click at [570, 197] on input "Số CCCD" at bounding box center [626, 195] width 228 height 16
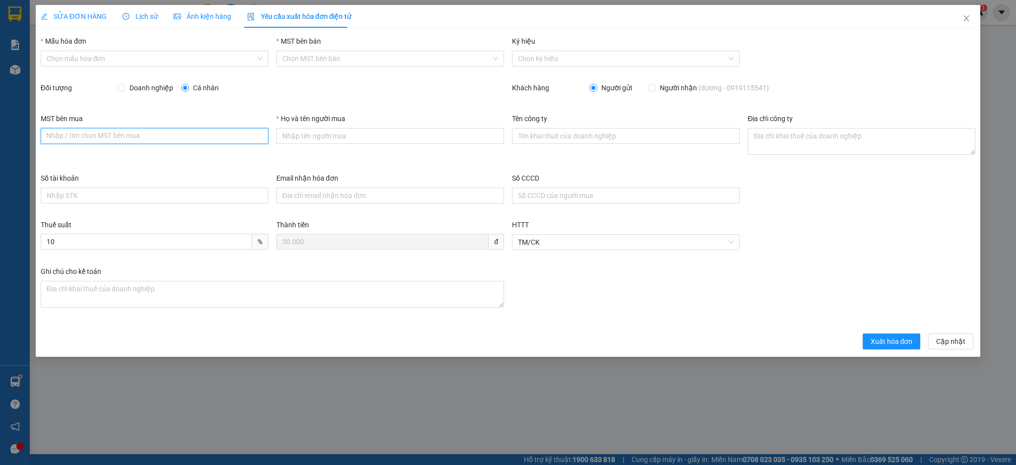
drag, startPoint x: 167, startPoint y: 131, endPoint x: 186, endPoint y: 132, distance: 19.3
click at [176, 132] on input "MST bên mua" at bounding box center [155, 136] width 228 height 16
click at [302, 196] on input "Email nhận hóa đơn" at bounding box center [390, 195] width 228 height 16
click at [545, 197] on input "Số CCCD" at bounding box center [626, 195] width 228 height 16
click at [959, 24] on span "Close" at bounding box center [966, 19] width 28 height 28
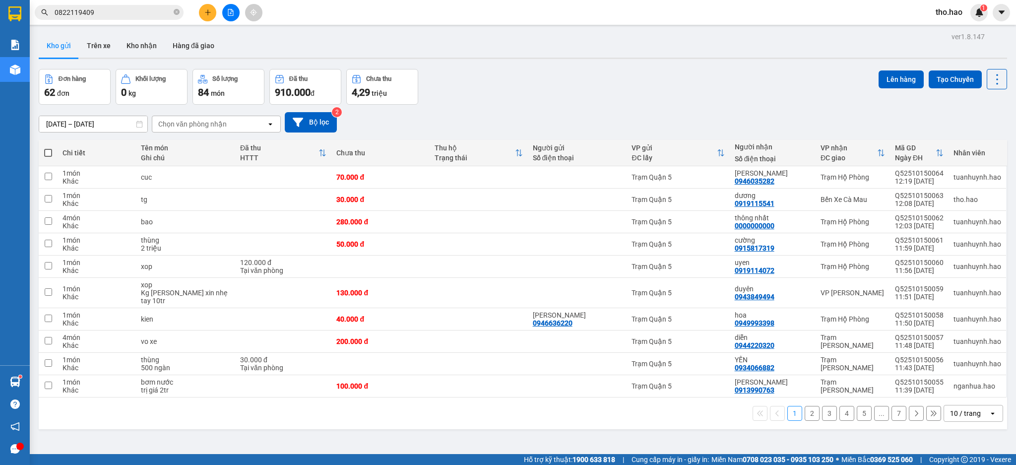
click at [180, 11] on span "0822119409" at bounding box center [109, 12] width 149 height 15
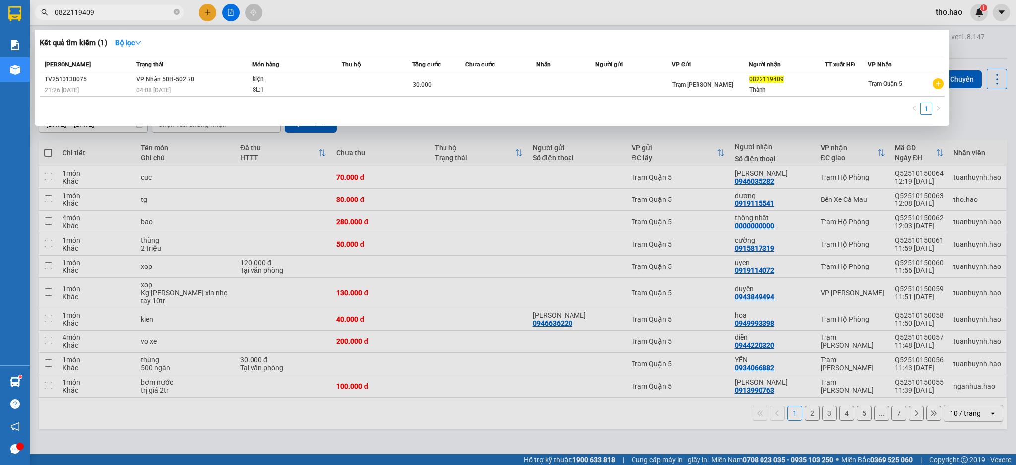
click at [387, 6] on div at bounding box center [508, 232] width 1016 height 465
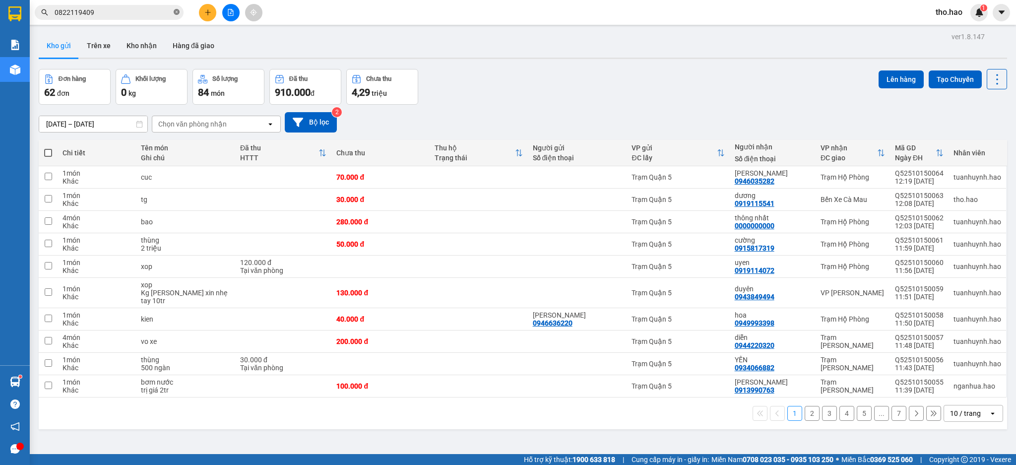
click at [175, 15] on span at bounding box center [177, 12] width 6 height 9
click at [133, 10] on input "text" at bounding box center [113, 12] width 117 height 11
click at [955, 416] on div "10 / trang" at bounding box center [965, 413] width 31 height 10
click at [950, 394] on span "100 / trang" at bounding box center [959, 392] width 36 height 10
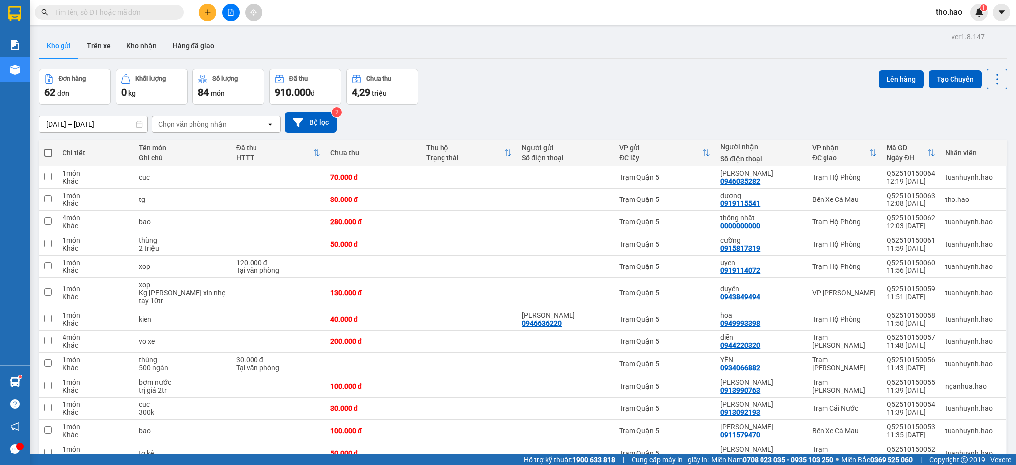
click at [51, 156] on span at bounding box center [48, 153] width 8 height 8
click at [48, 148] on input "checkbox" at bounding box center [48, 148] width 0 height 0
checkbox input "true"
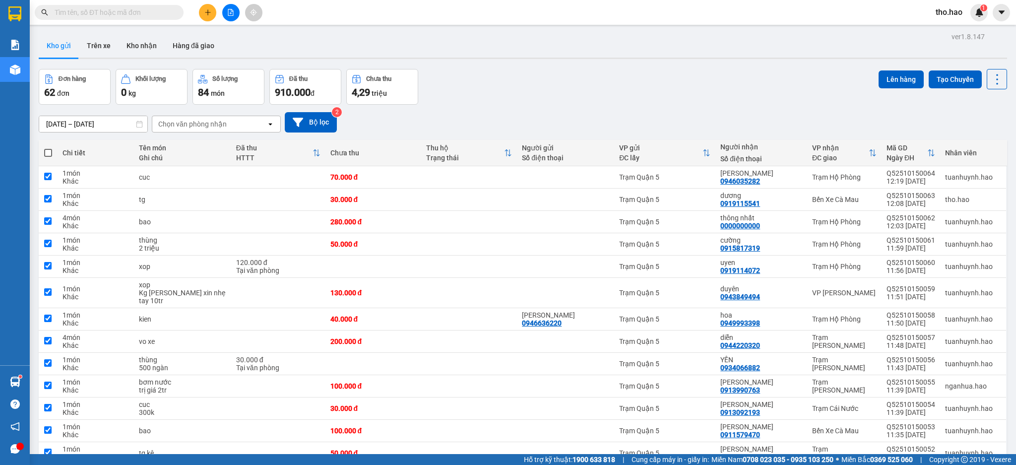
checkbox input "true"
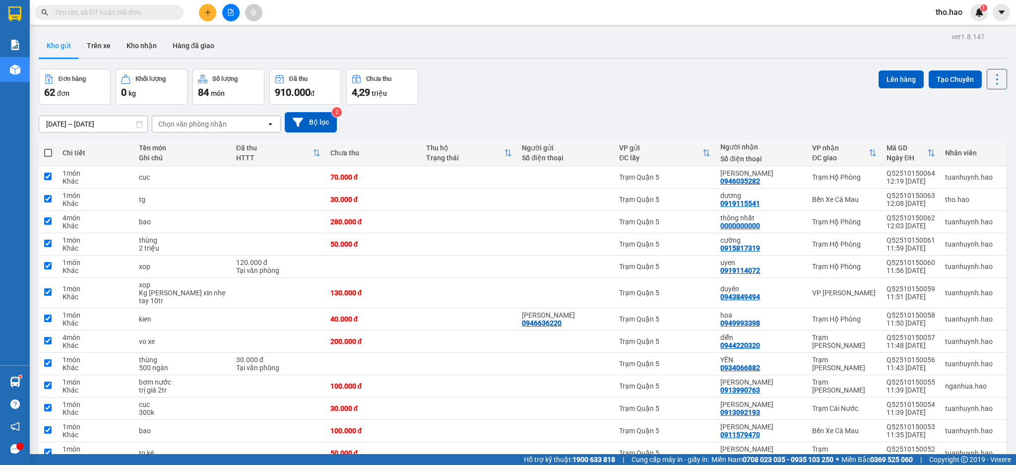
checkbox input "true"
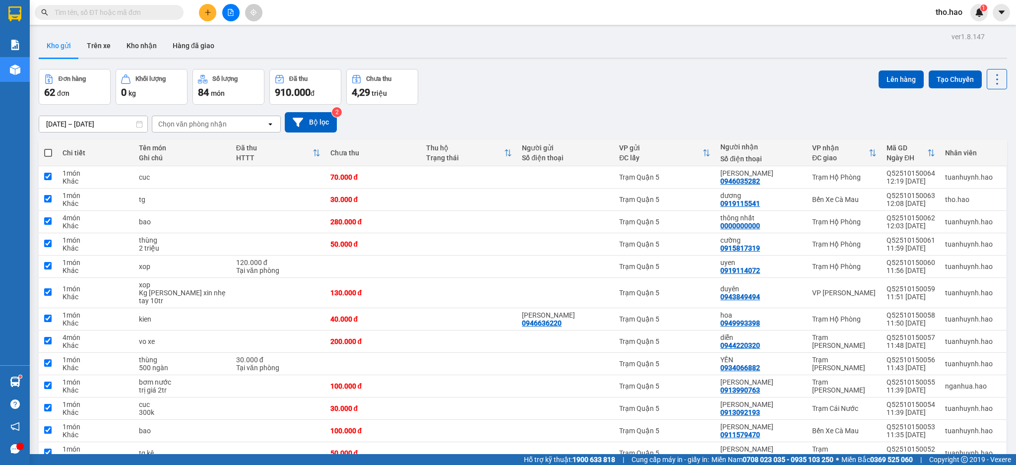
checkbox input "true"
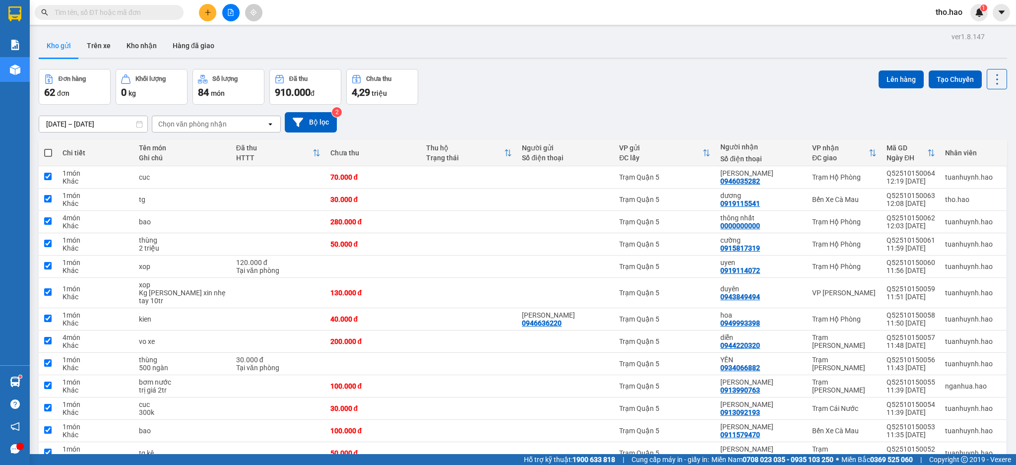
checkbox input "true"
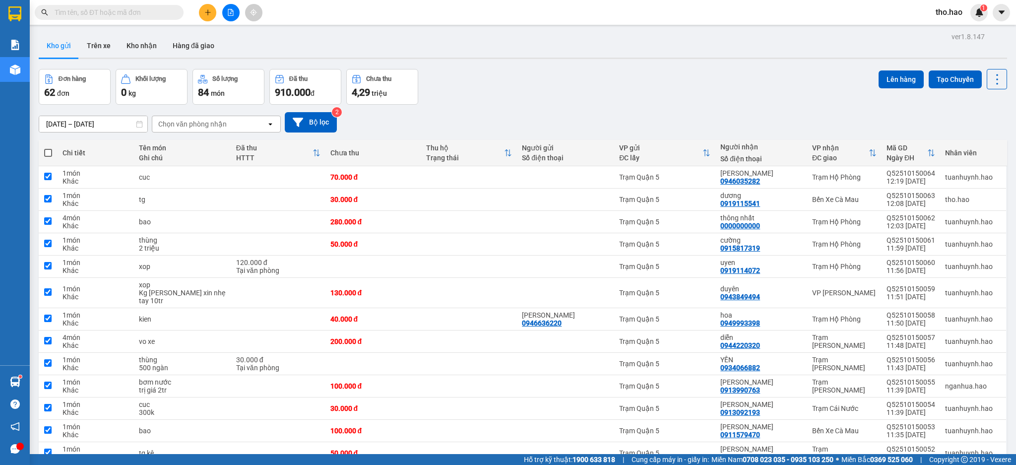
checkbox input "true"
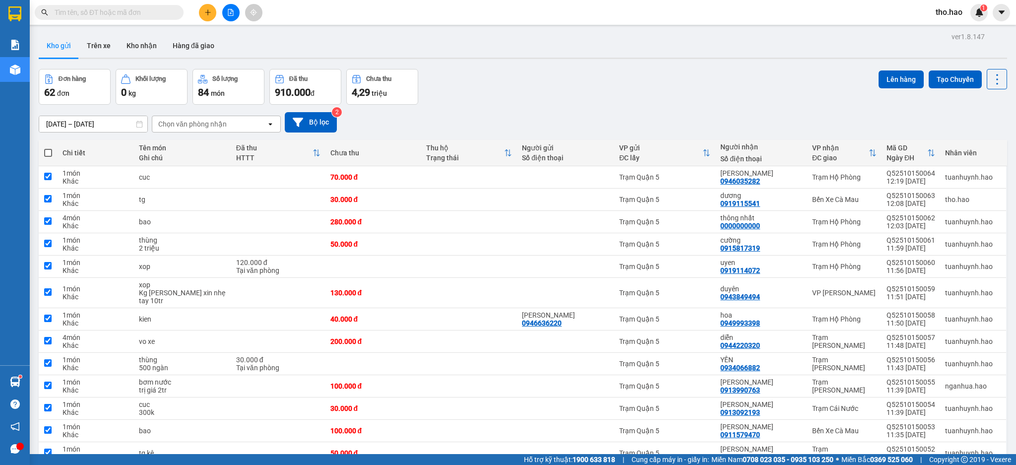
checkbox input "true"
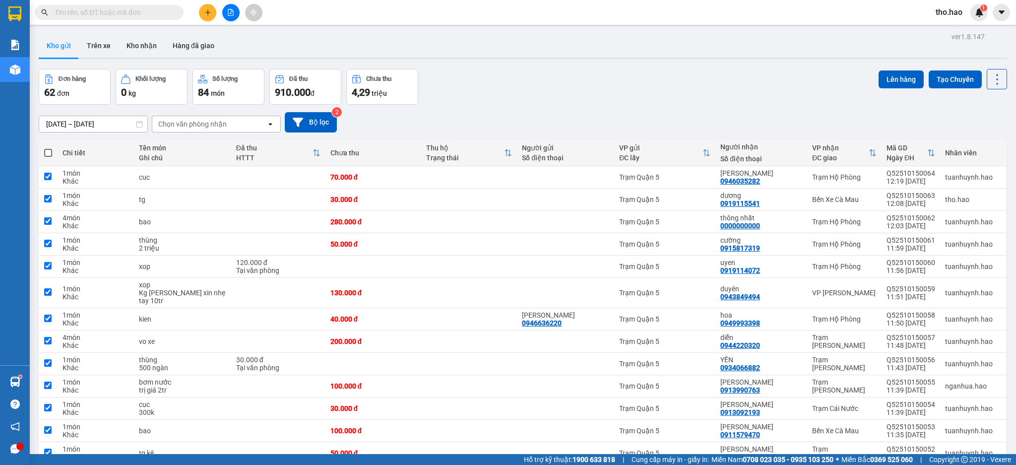
checkbox input "true"
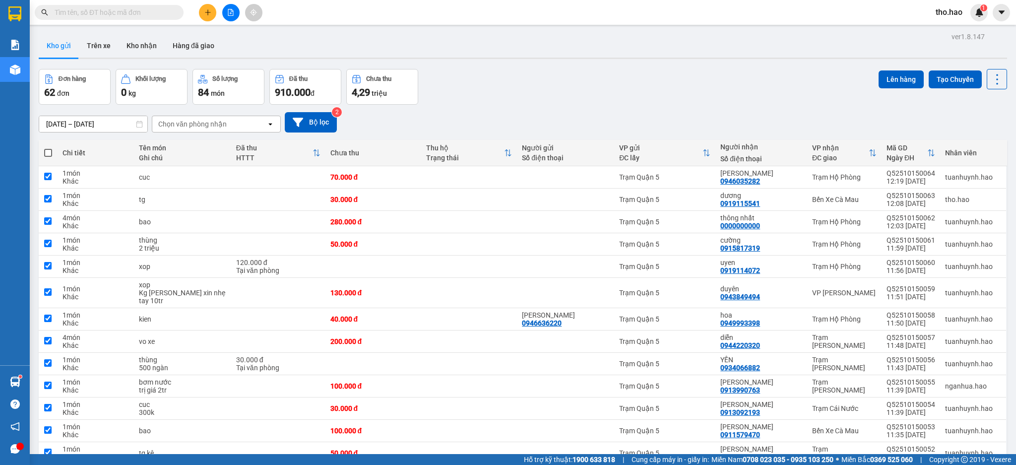
checkbox input "true"
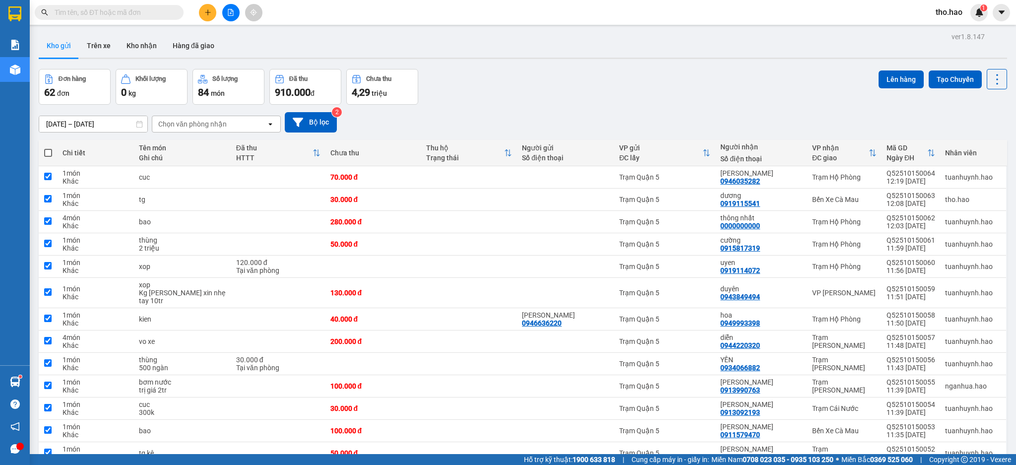
checkbox input "true"
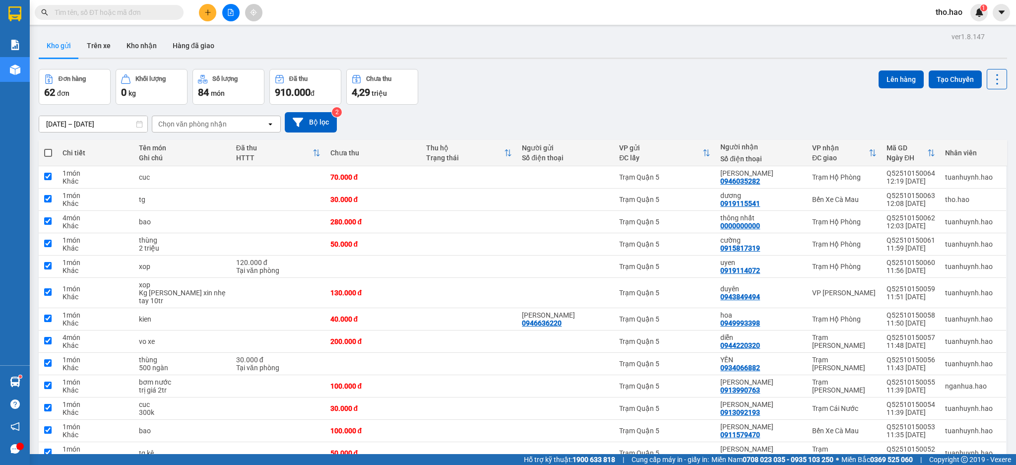
checkbox input "true"
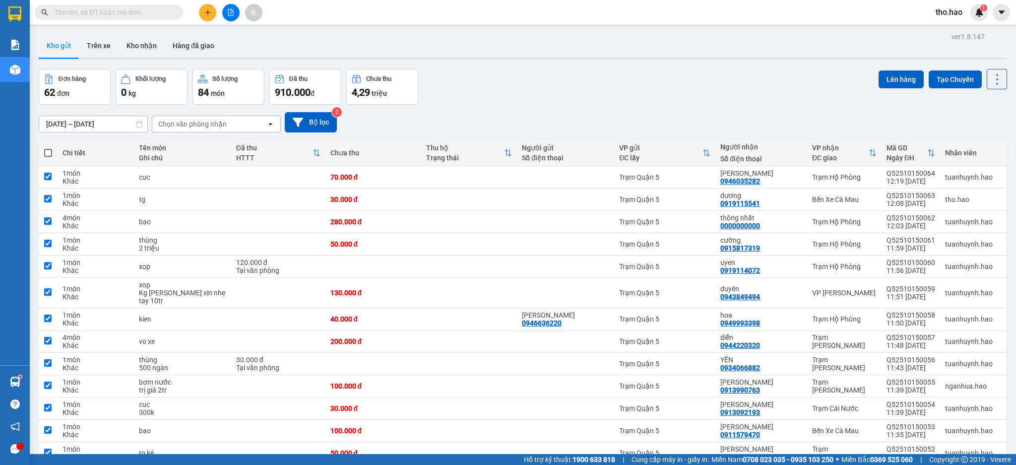
checkbox input "true"
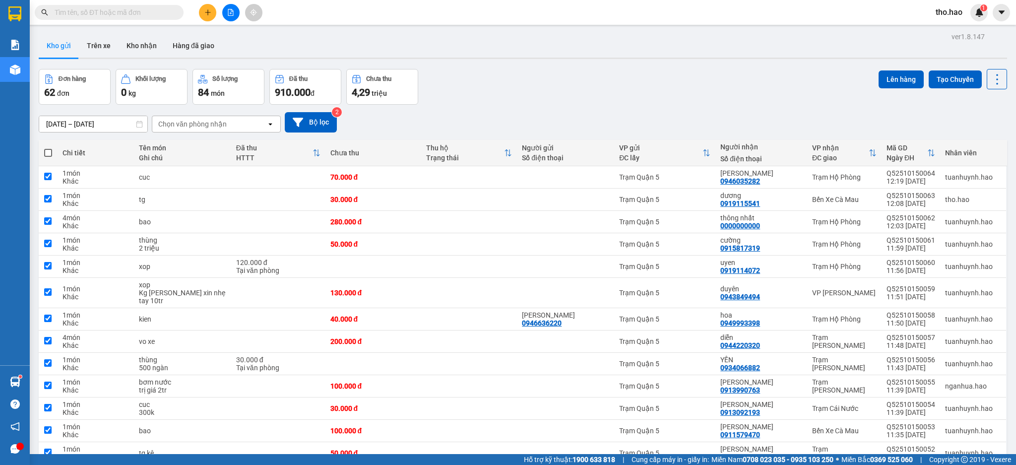
checkbox input "true"
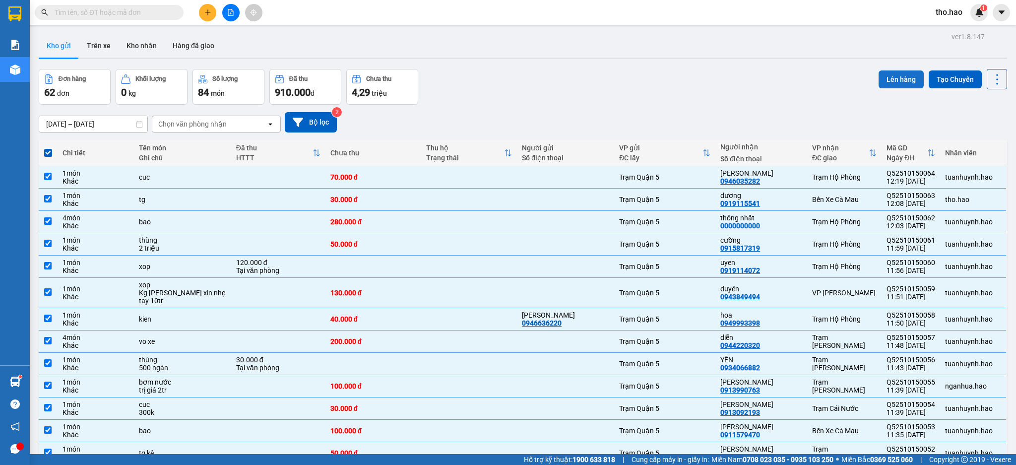
click at [882, 82] on button "Lên hàng" at bounding box center [900, 79] width 45 height 18
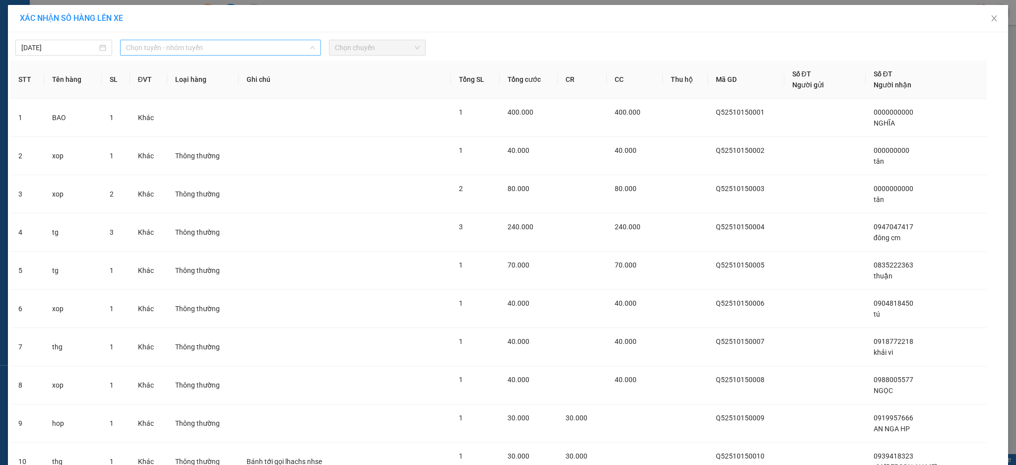
click at [191, 50] on span "Chọn tuyến - nhóm tuyến" at bounding box center [220, 47] width 189 height 15
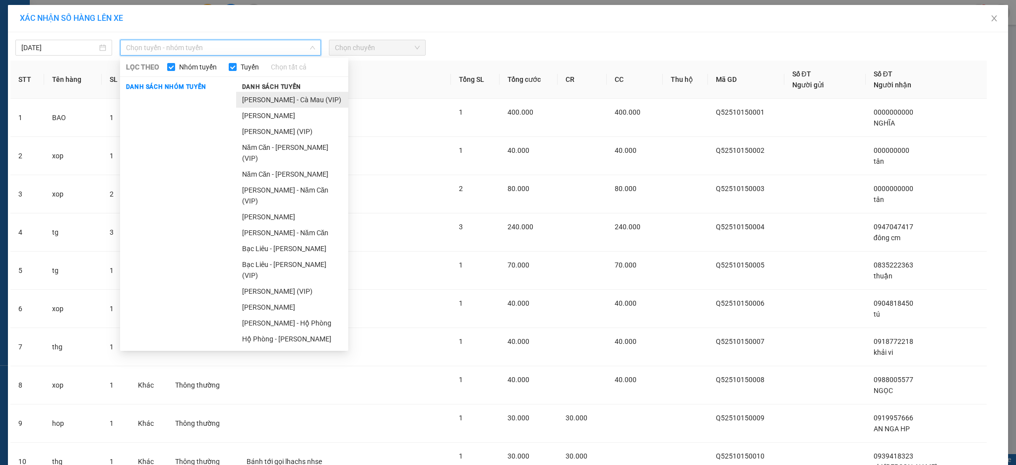
click at [285, 95] on li "[PERSON_NAME] - Cà Mau (VIP)" at bounding box center [292, 100] width 112 height 16
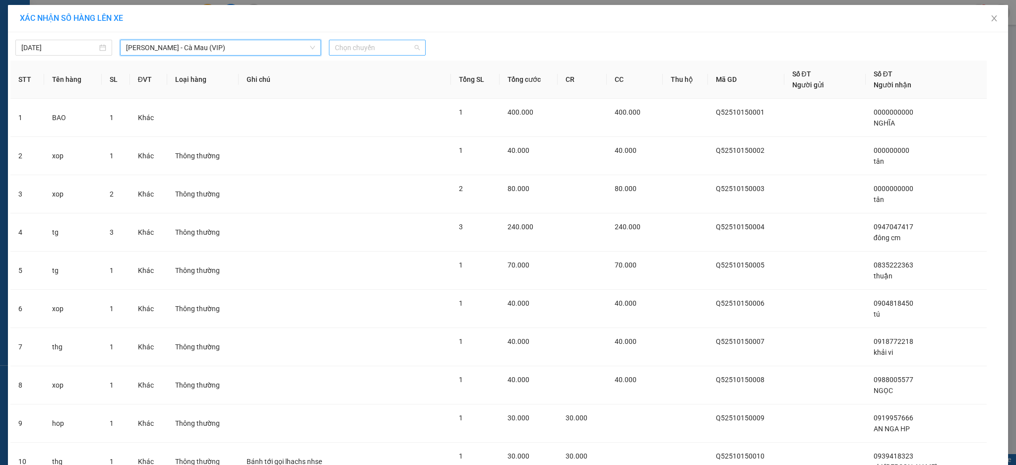
click at [375, 51] on span "Chọn chuyến" at bounding box center [377, 47] width 85 height 15
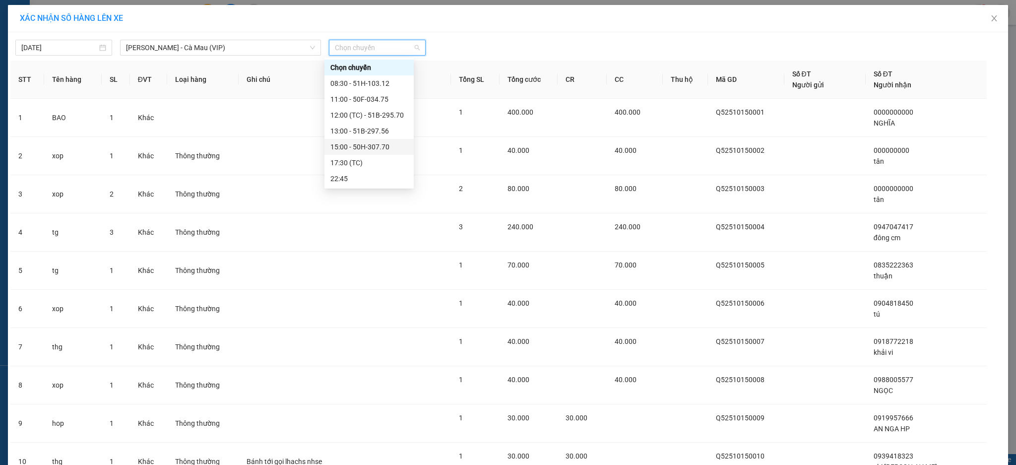
click at [375, 148] on div "15:00 - 50H-307.70" at bounding box center [368, 146] width 77 height 11
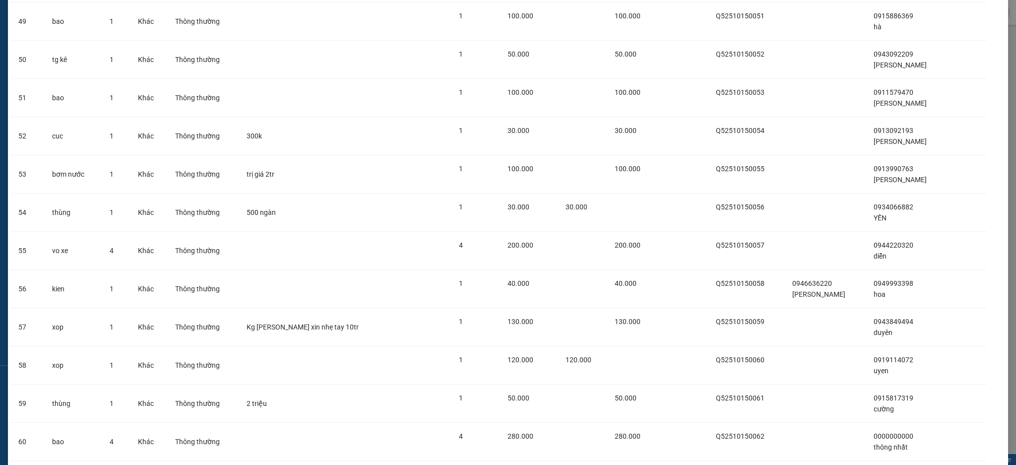
scroll to position [2081, 0]
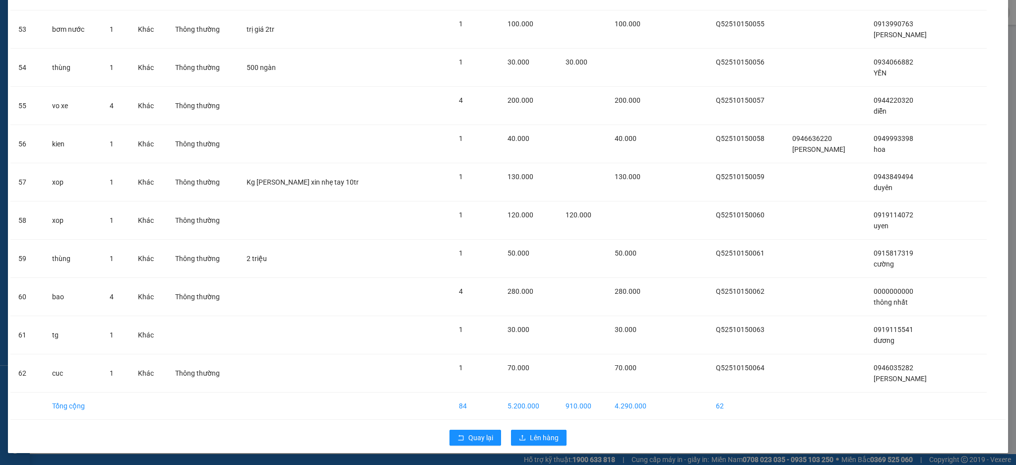
click at [545, 434] on span "Lên hàng" at bounding box center [544, 437] width 29 height 11
